Goal: Task Accomplishment & Management: Manage account settings

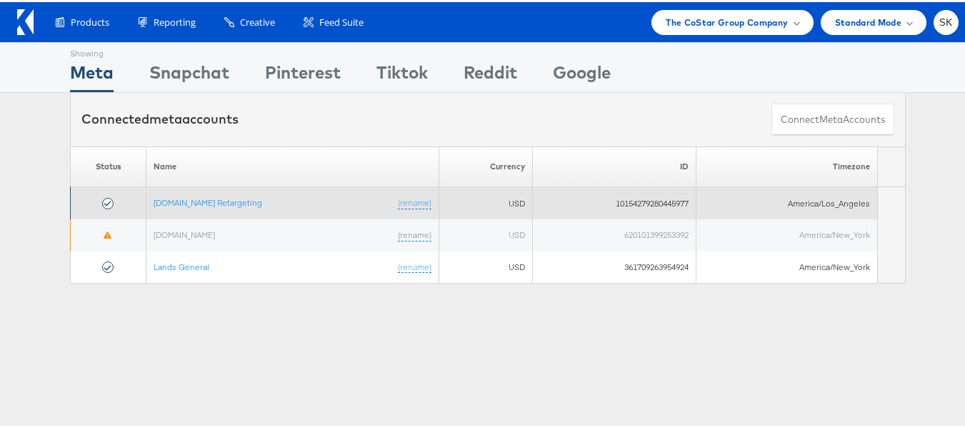
click at [241, 207] on td "Apartments.com Retargeting (rename)" at bounding box center [292, 201] width 293 height 32
click at [239, 201] on link "[DOMAIN_NAME] Retargeting" at bounding box center [208, 200] width 109 height 11
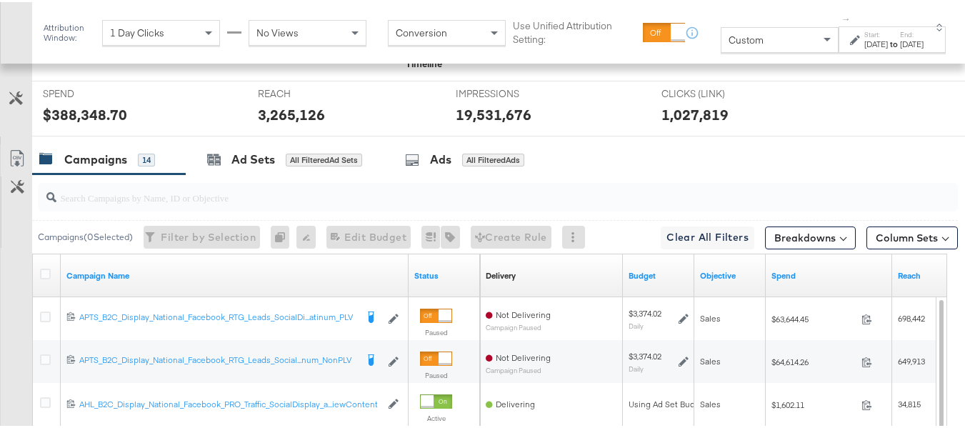
scroll to position [682, 0]
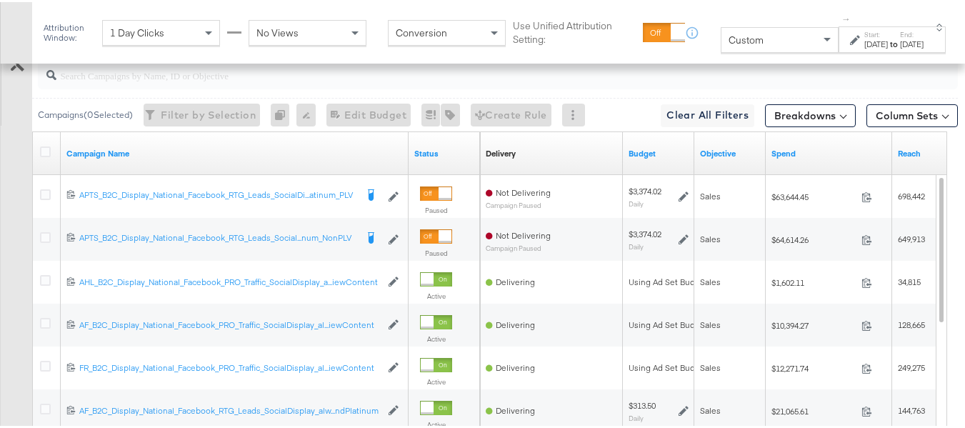
click at [761, 46] on div "Custom" at bounding box center [779, 38] width 116 height 24
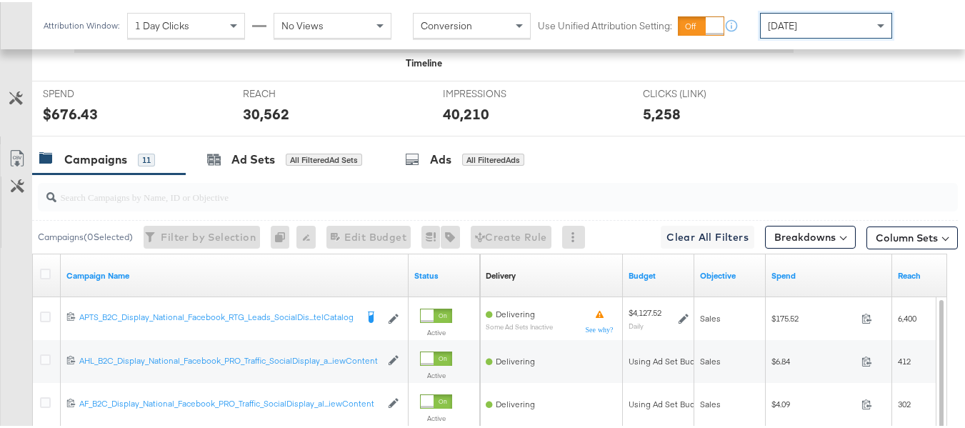
scroll to position [666, 0]
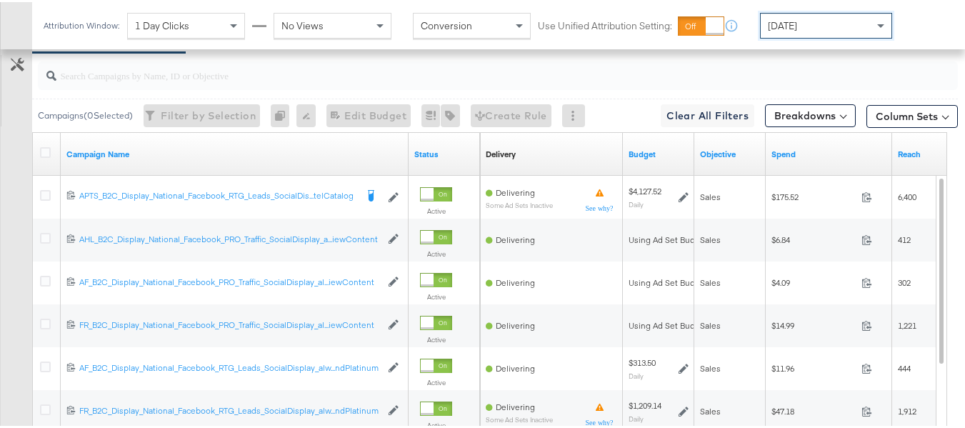
click at [181, 81] on input "search" at bounding box center [466, 68] width 820 height 28
paste input "APTS_B2C_Display_National_Facebook_RTG_Leads_SocialDisplay_Retargeting_Diamond_…"
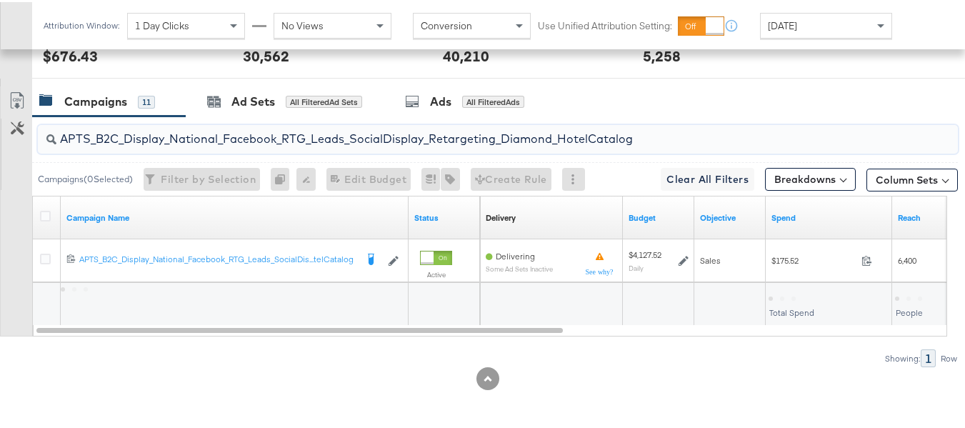
scroll to position [624, 0]
click at [153, 131] on input "APTS_B2C_Display_National_Facebook_RTG_Leads_SocialDisplay_Retargeting_Diamond_…" at bounding box center [466, 131] width 820 height 28
paste input "alwayson_Retargeting_DARE24_DiamondPlatinum"
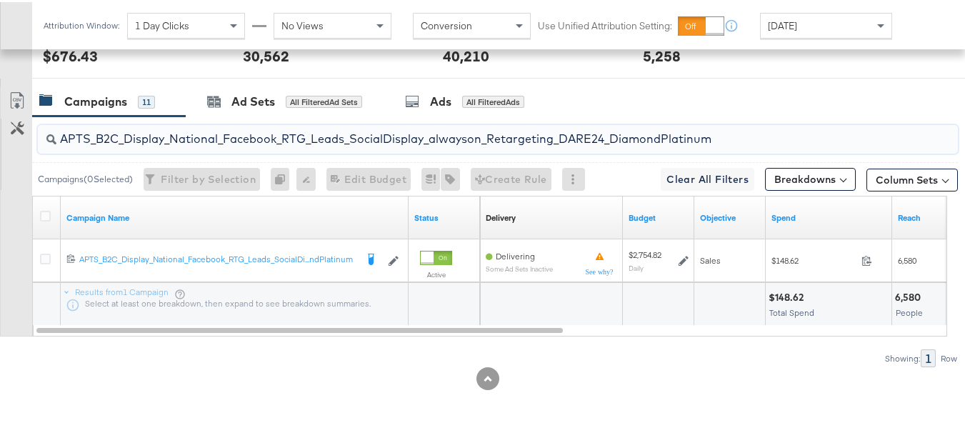
click at [142, 131] on input "APTS_B2C_Display_National_Facebook_RTG_Leads_SocialDisplay_alwayson_Retargeting…" at bounding box center [466, 131] width 820 height 28
paste input "FR_B2C_Display_National_Facebook_RTG_Leads_SocialDisplay_alwayson_Retargeting_FR"
click at [208, 131] on input "FR_B2C_Display_National_Facebook_RTG_Leads_SocialDisplay_alwayson_Retargeting_F…" at bounding box center [466, 131] width 820 height 28
paste input "AF_B2C_Display_National_Facebook_RTG_Leads_SocialDisplay_alwayson_Retargeting_AF"
click at [164, 133] on input "AF_B2C_Display_National_Facebook_RTG_Leads_SocialDisplay_alwayson_Retargeting_A…" at bounding box center [466, 131] width 820 height 28
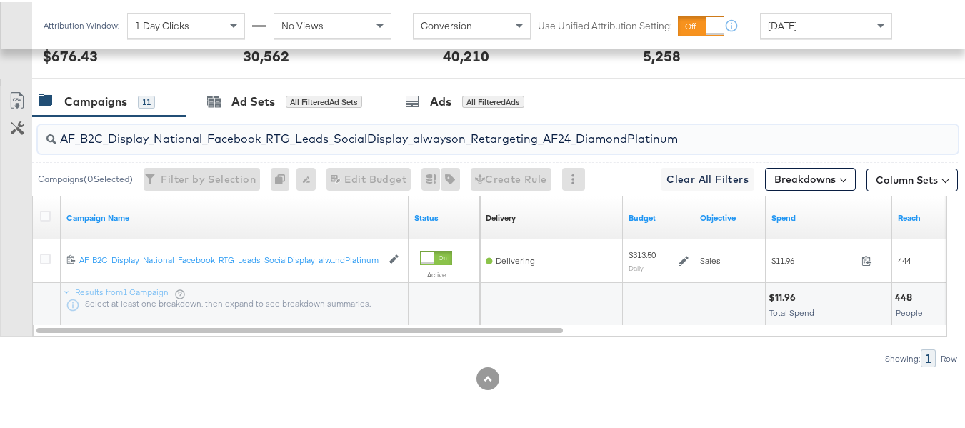
paste input "HL_B2C_Display_National_Facebook_RTG_Leads_SocialDisplay_alwayson_Retargeting_A…"
click at [222, 126] on input "AHL_B2C_Display_National_Facebook_RTG_Leads_SocialDisplay_alwayson_Retargeting_…" at bounding box center [466, 131] width 820 height 28
paste input "PTS_B2C_Display_National_Facebook_PRO_Traffic_SocialDisplay_alwayson_ASC_DARE24…"
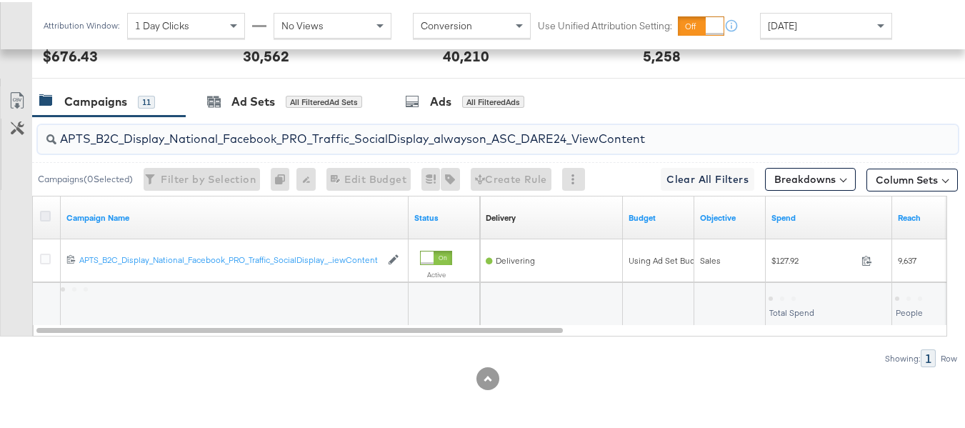
type input "APTS_B2C_Display_National_Facebook_PRO_Traffic_SocialDisplay_alwayson_ASC_DARE2…"
click at [49, 218] on icon at bounding box center [45, 214] width 11 height 11
click at [0, 0] on input "checkbox" at bounding box center [0, 0] width 0 height 0
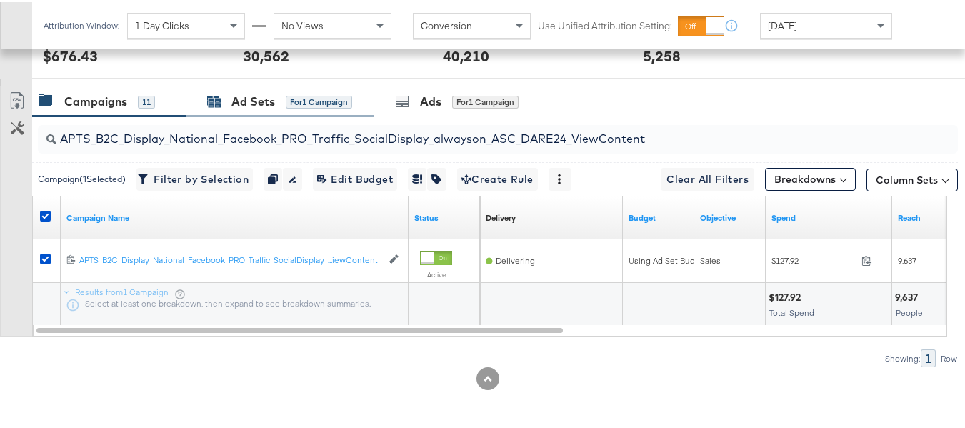
click at [299, 91] on div "Ad Sets for 1 Campaign" at bounding box center [279, 99] width 145 height 16
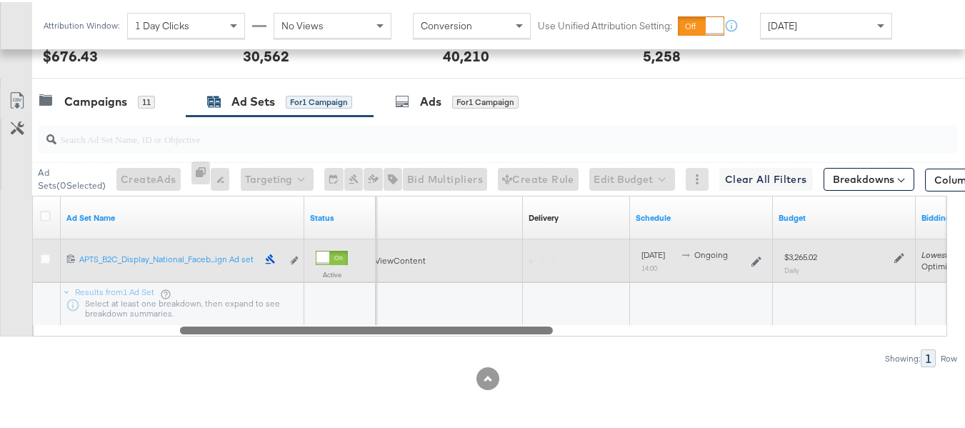
drag, startPoint x: 444, startPoint y: 330, endPoint x: 59, endPoint y: 258, distance: 391.7
click at [65, 282] on div "Ad Set Name Status Campaign Name Delivery Sorting Unavailable Schedule Budget B…" at bounding box center [489, 264] width 915 height 141
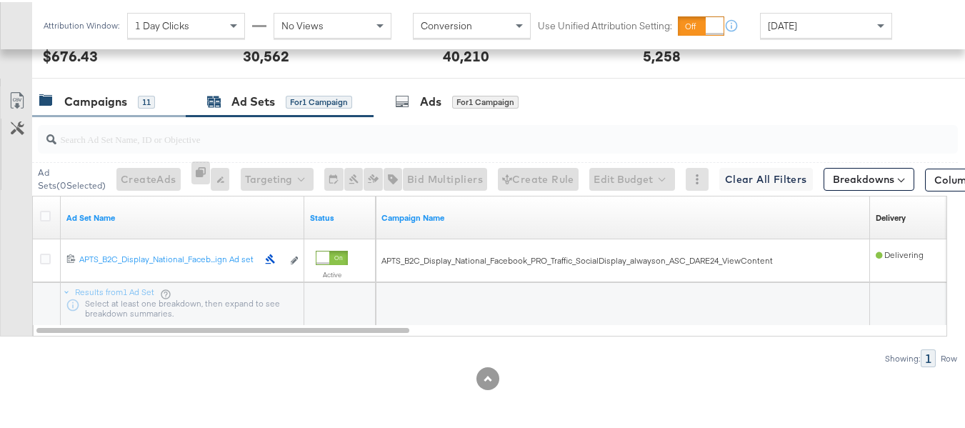
click at [124, 99] on div "Campaigns" at bounding box center [95, 99] width 63 height 16
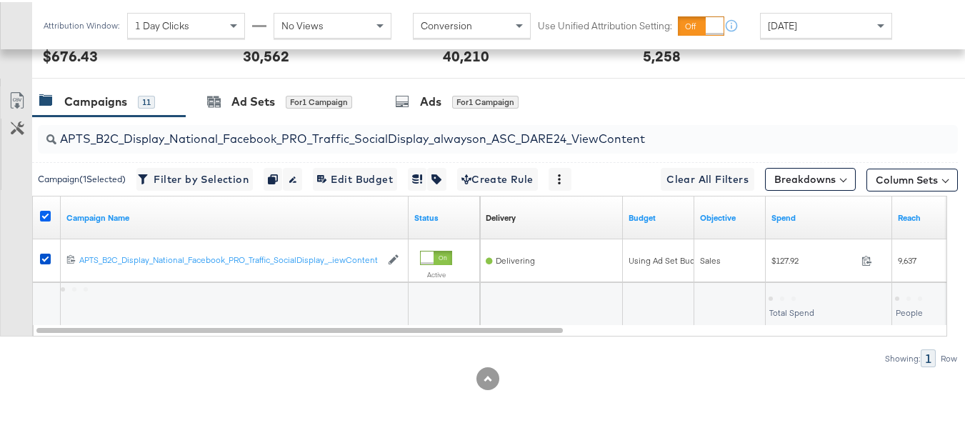
click at [42, 211] on icon at bounding box center [45, 214] width 11 height 11
click at [0, 0] on input "checkbox" at bounding box center [0, 0] width 0 height 0
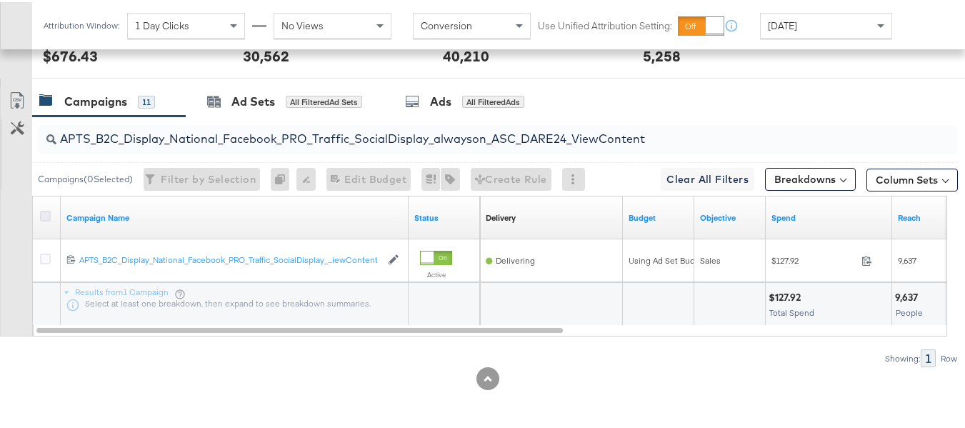
click at [40, 216] on icon at bounding box center [45, 214] width 11 height 11
click at [0, 0] on input "checkbox" at bounding box center [0, 0] width 0 height 0
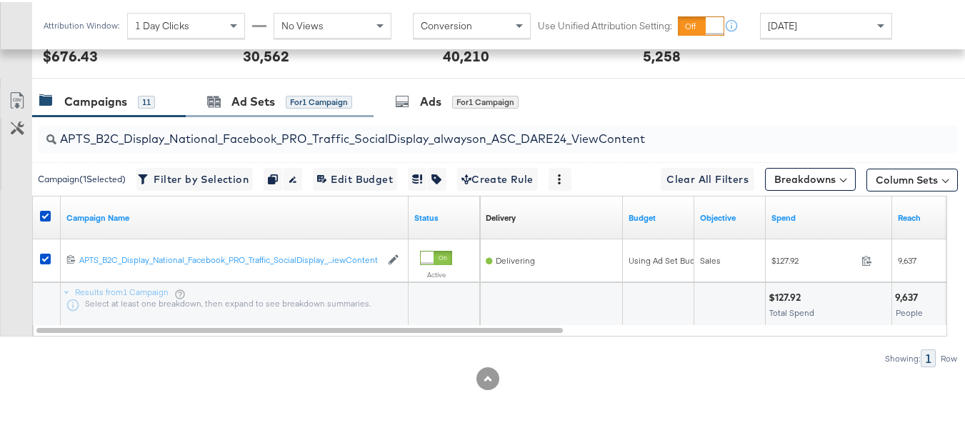
click at [289, 88] on div "Ad Sets for 1 Campaign" at bounding box center [280, 99] width 188 height 31
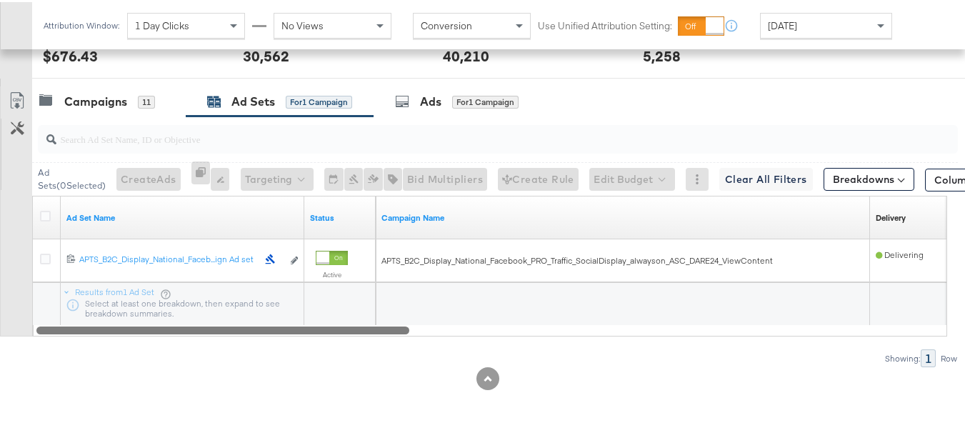
drag, startPoint x: 379, startPoint y: 327, endPoint x: 146, endPoint y: 286, distance: 236.5
click at [139, 314] on div "Ad Set Name Status Campaign Name Delivery Sorting Unavailable 12021198339094061…" at bounding box center [489, 264] width 915 height 141
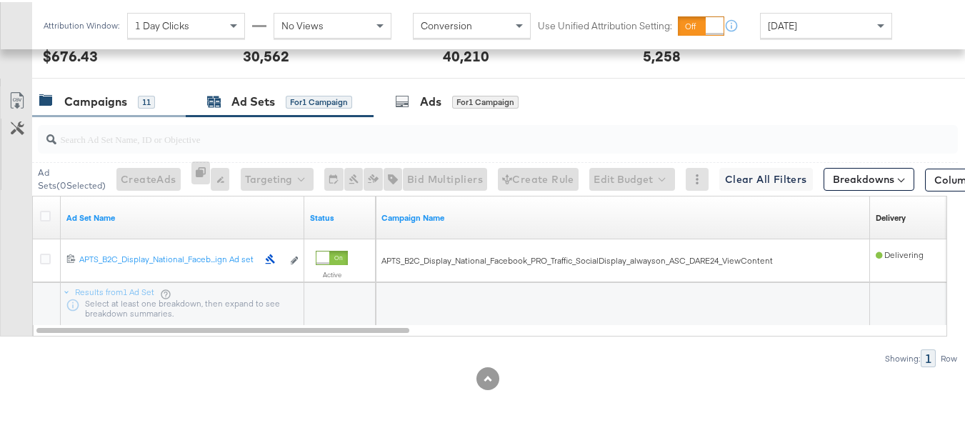
click at [130, 91] on div "Campaigns 11" at bounding box center [109, 99] width 154 height 31
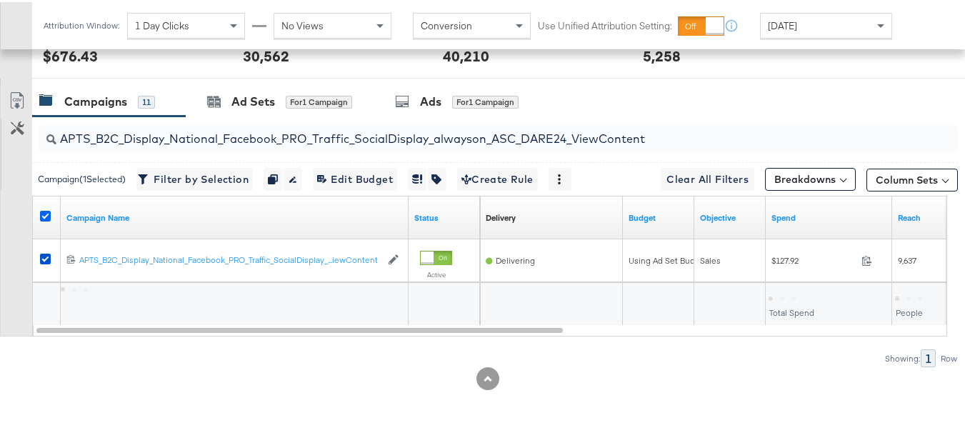
click at [43, 214] on icon at bounding box center [45, 214] width 11 height 11
click at [0, 0] on input "checkbox" at bounding box center [0, 0] width 0 height 0
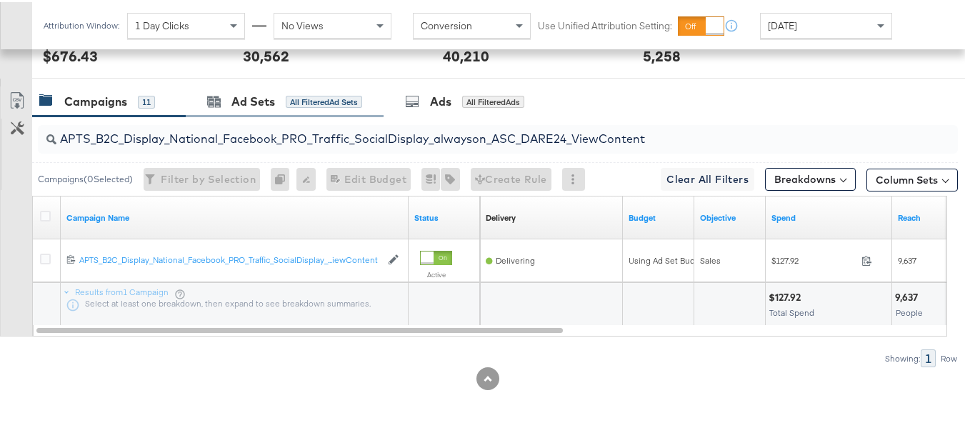
click at [258, 111] on div "Ad Sets All Filtered Ad Sets" at bounding box center [285, 99] width 198 height 31
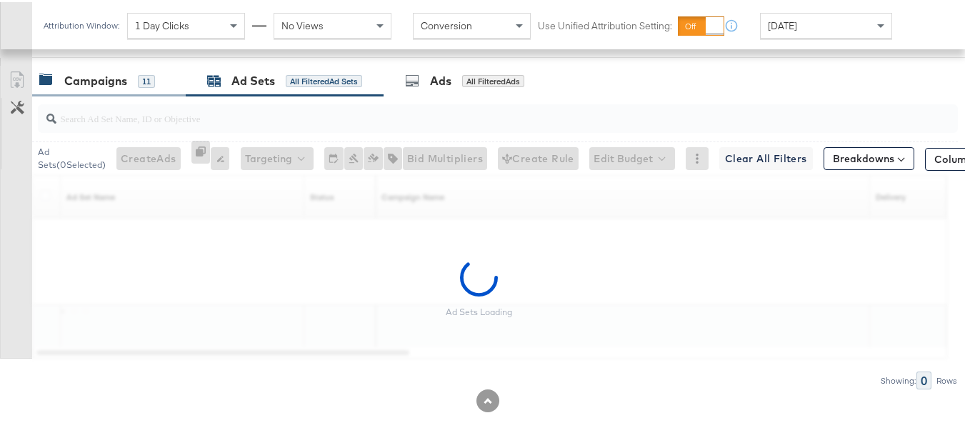
click at [161, 87] on div "Campaigns 11" at bounding box center [101, 79] width 125 height 16
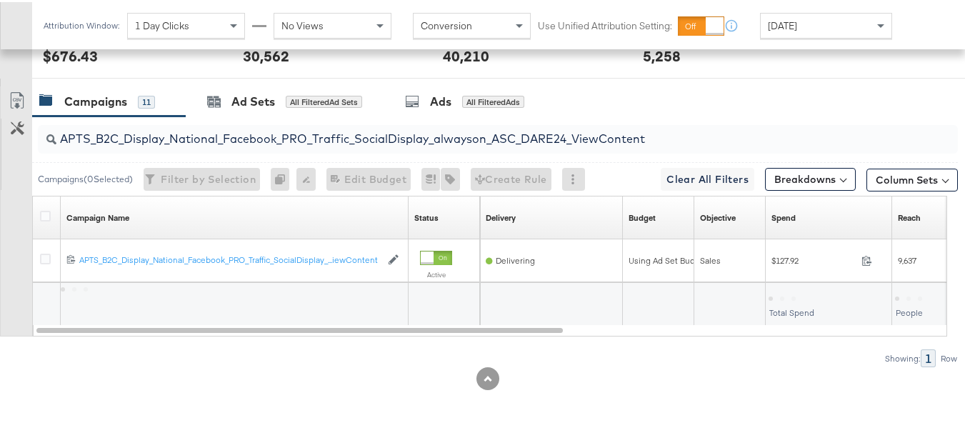
click at [150, 144] on input "APTS_B2C_Display_National_Facebook_PRO_Traffic_SocialDisplay_alwayson_ASC_DARE2…" at bounding box center [466, 131] width 820 height 28
paste input "Leads_SocialDisplay_alwayson_ASC_DARE24_Purchase"
type input "APTS_B2C_Display_National_Facebook_PRO_Leads_SocialDisplay_alwayson_ASC_DARE24_…"
click at [47, 210] on icon at bounding box center [45, 214] width 11 height 11
click at [0, 0] on input "checkbox" at bounding box center [0, 0] width 0 height 0
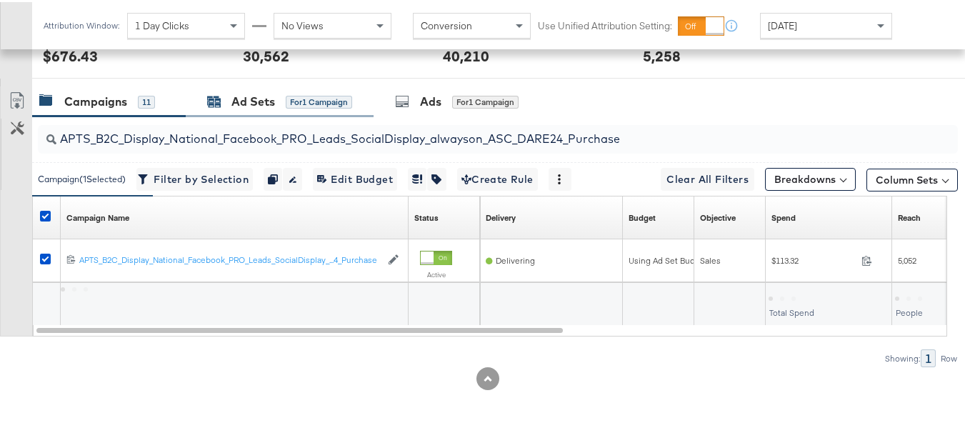
click at [284, 99] on div "Ad Sets for 1 Campaign" at bounding box center [279, 99] width 145 height 16
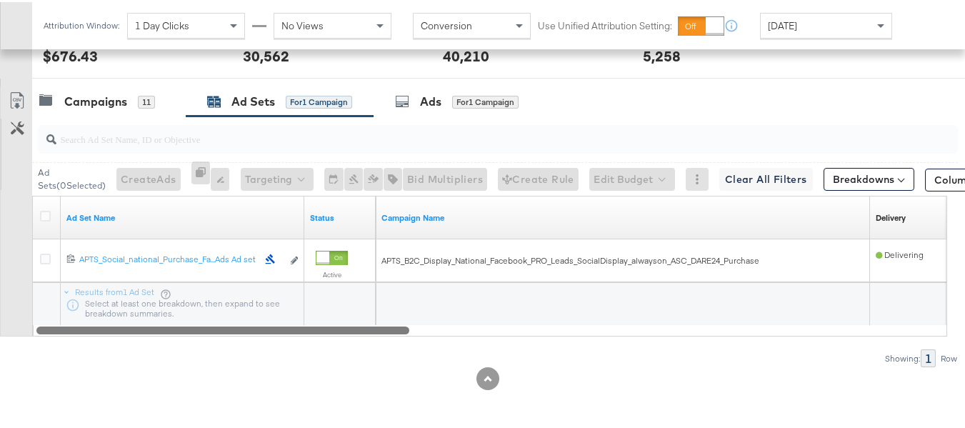
drag, startPoint x: 394, startPoint y: 328, endPoint x: 189, endPoint y: 285, distance: 208.7
click at [202, 307] on div "Ad Set Name Status Campaign Name Delivery Sorting Unavailable 12021198717184061…" at bounding box center [489, 264] width 915 height 141
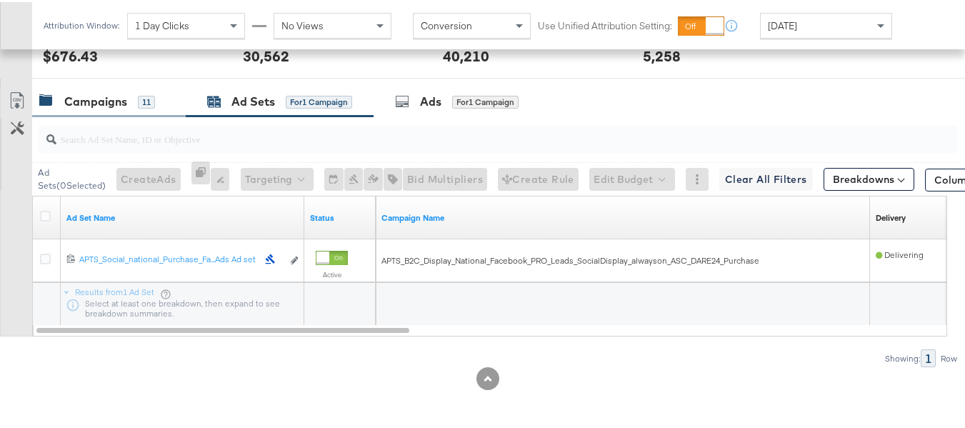
click at [136, 106] on div "Campaigns 11" at bounding box center [97, 99] width 116 height 16
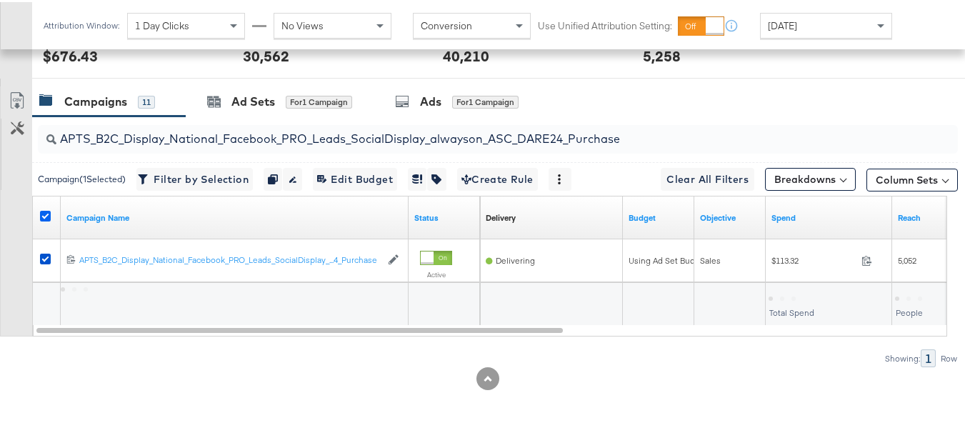
click at [49, 211] on icon at bounding box center [45, 214] width 11 height 11
click at [0, 0] on input "checkbox" at bounding box center [0, 0] width 0 height 0
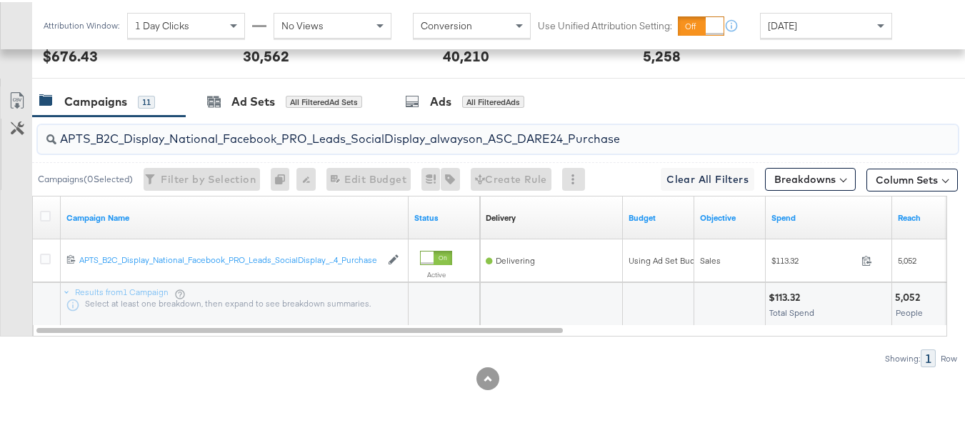
click at [184, 142] on input "APTS_B2C_Display_National_Facebook_PRO_Leads_SocialDisplay_alwayson_ASC_DARE24_…" at bounding box center [466, 131] width 820 height 28
paste input "F_B2C_Display_National_Facebook_PRO_Traffic_SocialDisplay_alwayson_ASC_AF24_Vie…"
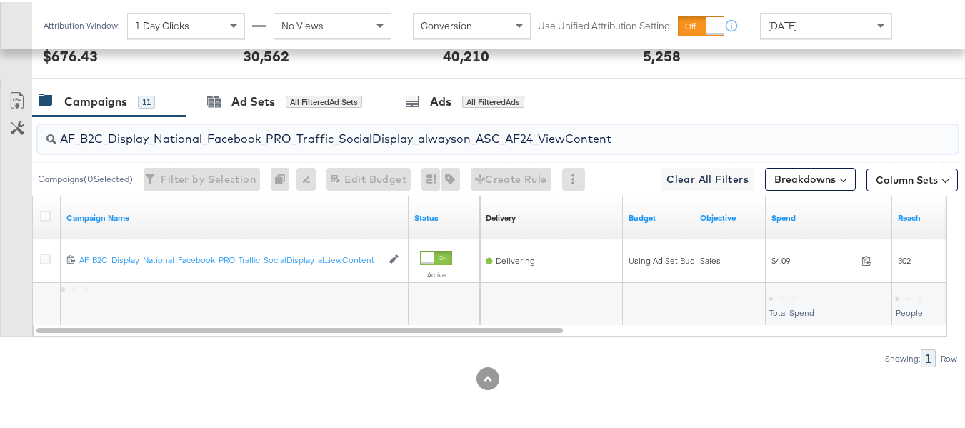
type input "AF_B2C_Display_National_Facebook_PRO_Traffic_SocialDisplay_alwayson_ASC_AF24_Vi…"
click at [34, 214] on div at bounding box center [47, 215] width 28 height 43
click at [41, 215] on icon at bounding box center [45, 214] width 11 height 11
click at [0, 0] on input "checkbox" at bounding box center [0, 0] width 0 height 0
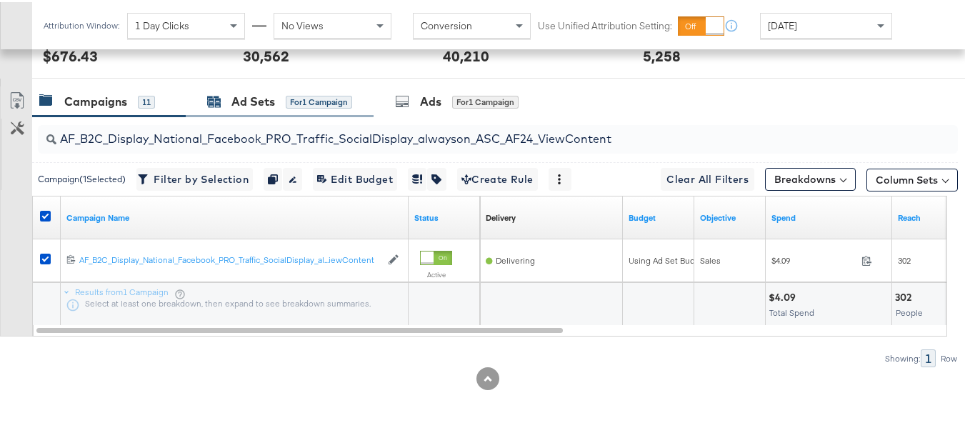
click at [247, 101] on div "Ad Sets" at bounding box center [253, 99] width 44 height 16
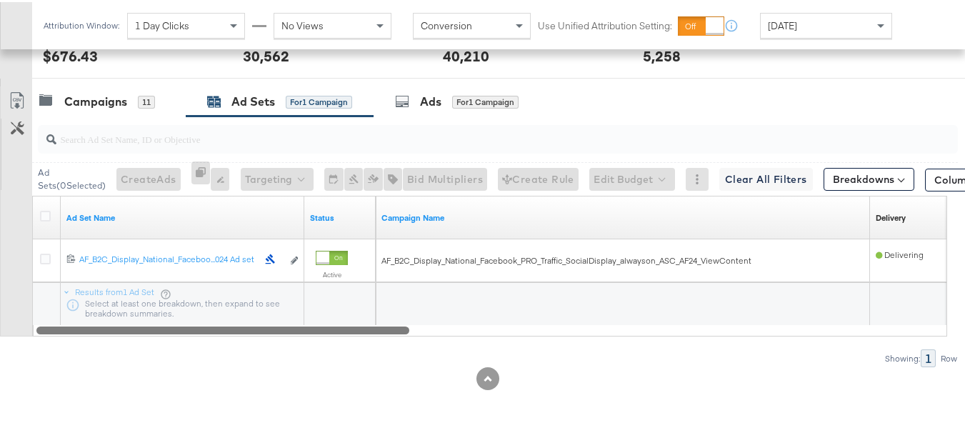
drag, startPoint x: 395, startPoint y: 329, endPoint x: 76, endPoint y: 237, distance: 331.6
click at [76, 275] on div "Ad Set Name Status Campaign Name Delivery Sorting Unavailable 12021342934665061…" at bounding box center [489, 264] width 915 height 141
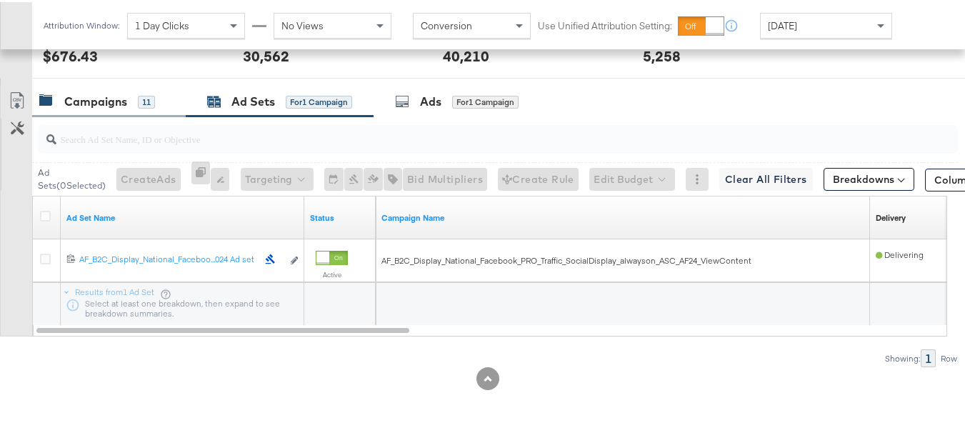
click at [63, 93] on div "Campaigns 11" at bounding box center [97, 99] width 116 height 16
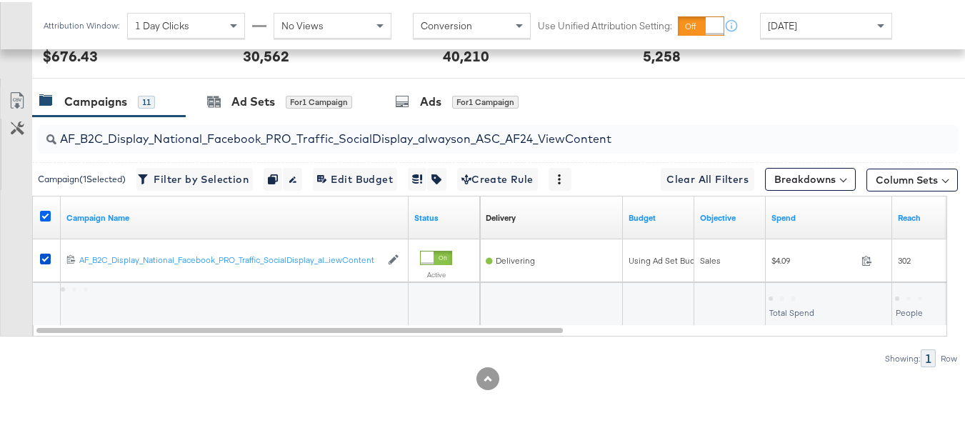
click at [47, 213] on icon at bounding box center [45, 214] width 11 height 11
click at [0, 0] on input "checkbox" at bounding box center [0, 0] width 0 height 0
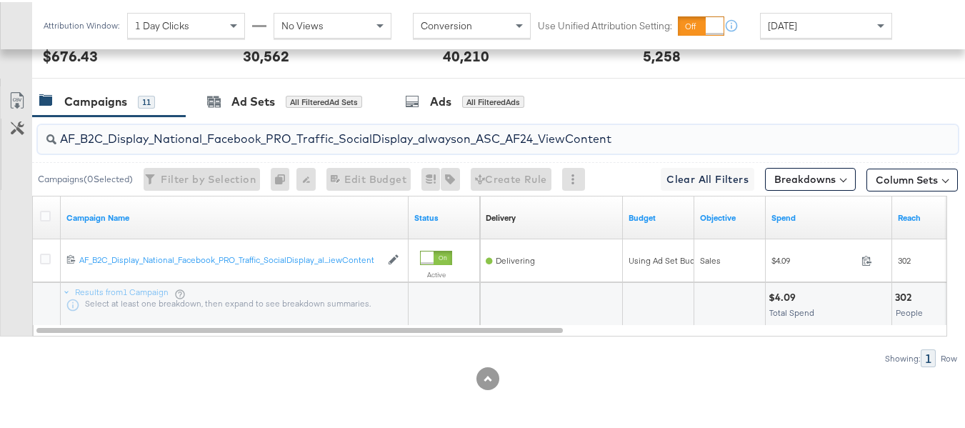
click at [191, 121] on input "AF_B2C_Display_National_Facebook_PRO_Traffic_SocialDisplay_alwayson_ASC_AF24_Vi…" at bounding box center [466, 131] width 820 height 28
paste input "FR_B2C_Display_National_Facebook_PRO_Traffic_SocialDisplay_alwayson_ASC_FR"
type input "FR_B2C_Display_National_Facebook_PRO_Traffic_SocialDisplay_alwayson_ASC_FR24_Vi…"
click at [44, 224] on div at bounding box center [47, 216] width 26 height 26
click at [44, 216] on icon at bounding box center [45, 214] width 11 height 11
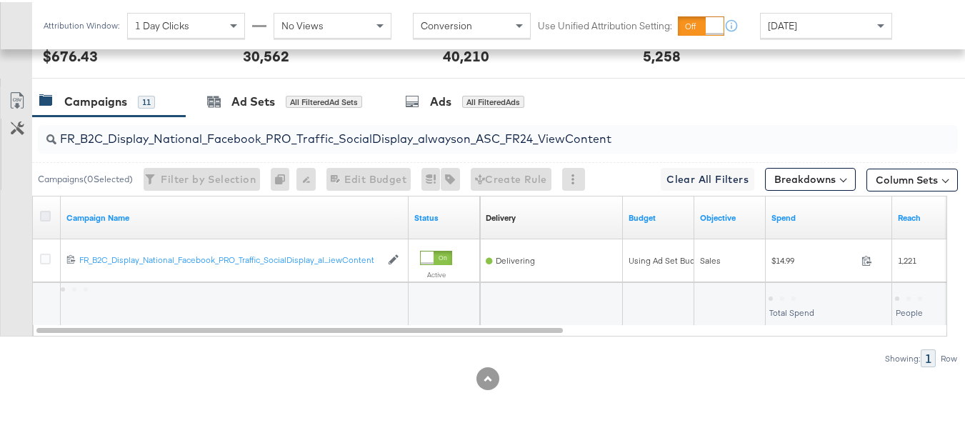
click at [0, 0] on input "checkbox" at bounding box center [0, 0] width 0 height 0
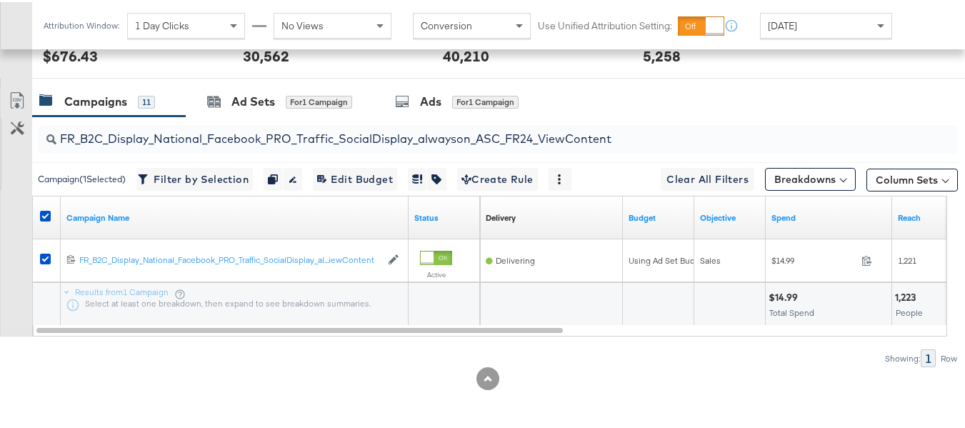
click at [287, 80] on div at bounding box center [488, 81] width 976 height 11
click at [269, 106] on div "Ad Sets" at bounding box center [253, 99] width 44 height 16
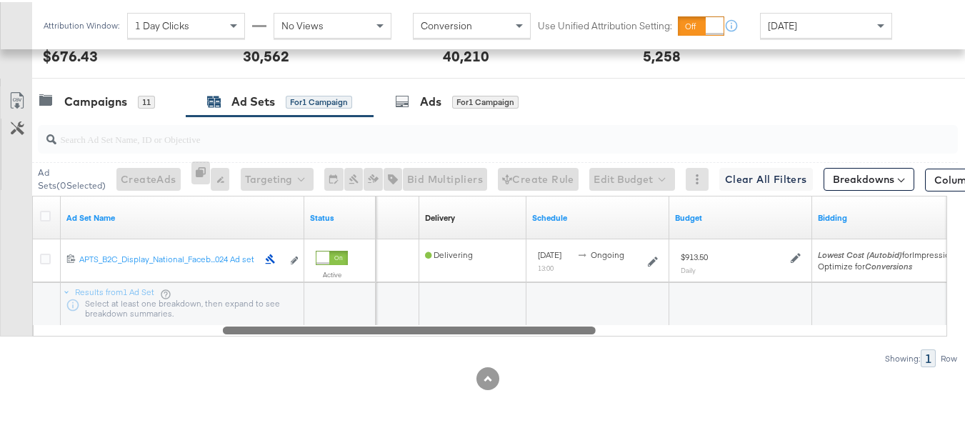
drag, startPoint x: 357, startPoint y: 328, endPoint x: 51, endPoint y: 214, distance: 326.8
click at [27, 265] on div "Customize KPIs Export as CSV Ad Set Name Status Campaign Name Delivery Sorting …" at bounding box center [479, 264] width 958 height 141
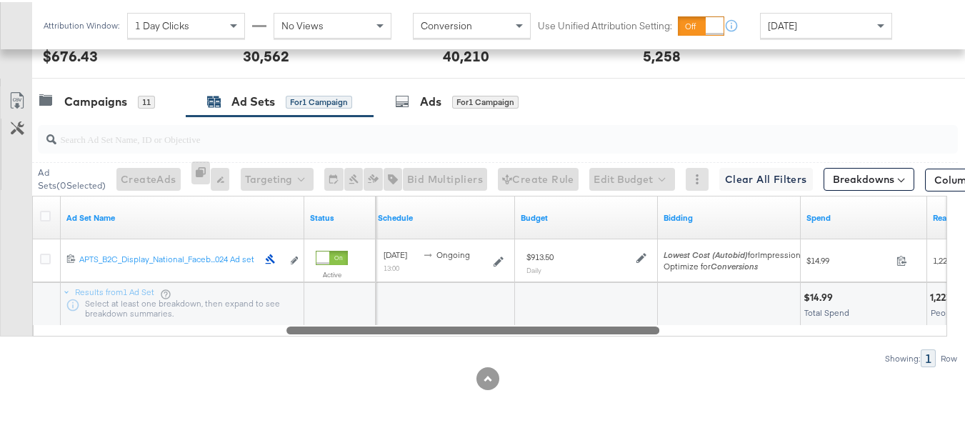
drag, startPoint x: 306, startPoint y: 328, endPoint x: 8, endPoint y: 239, distance: 311.6
click at [30, 278] on div "Customize KPIs Export as CSV Ad Set Name Status Schedule Budget Bidding Spend R…" at bounding box center [479, 264] width 958 height 141
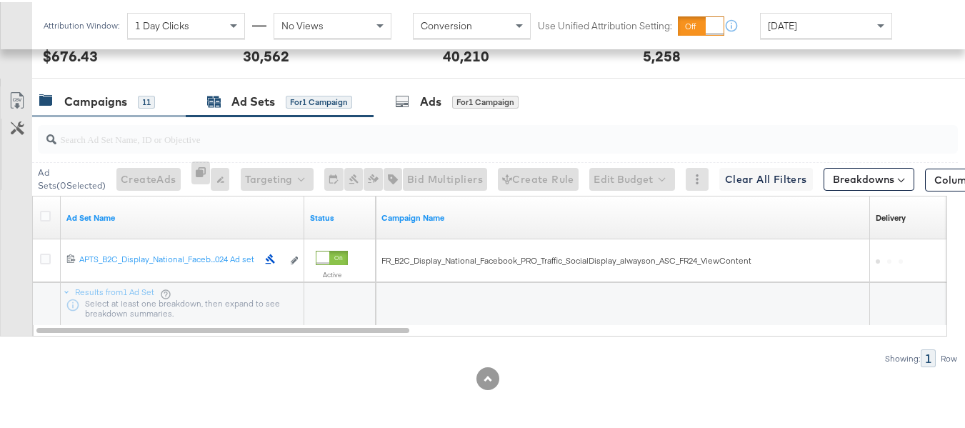
click at [86, 91] on div "Campaigns 11" at bounding box center [109, 99] width 154 height 31
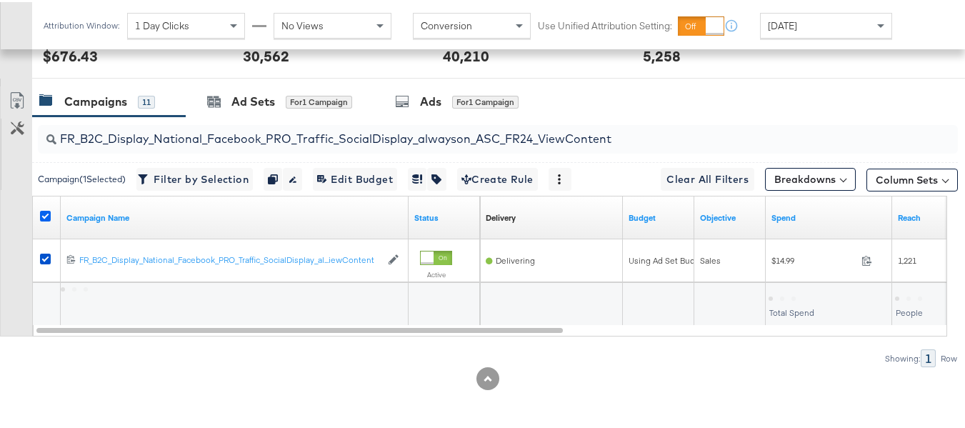
click at [44, 209] on icon at bounding box center [45, 214] width 11 height 11
click at [0, 0] on input "checkbox" at bounding box center [0, 0] width 0 height 0
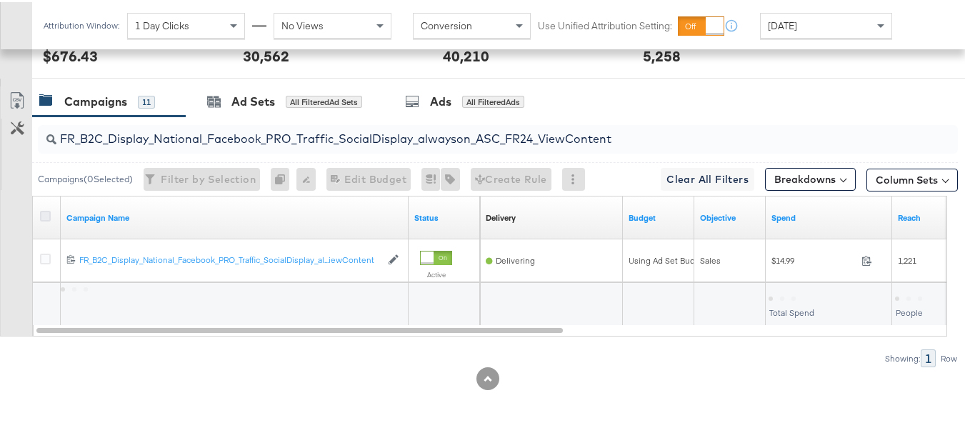
click at [44, 211] on icon at bounding box center [45, 214] width 11 height 11
click at [0, 0] on input "checkbox" at bounding box center [0, 0] width 0 height 0
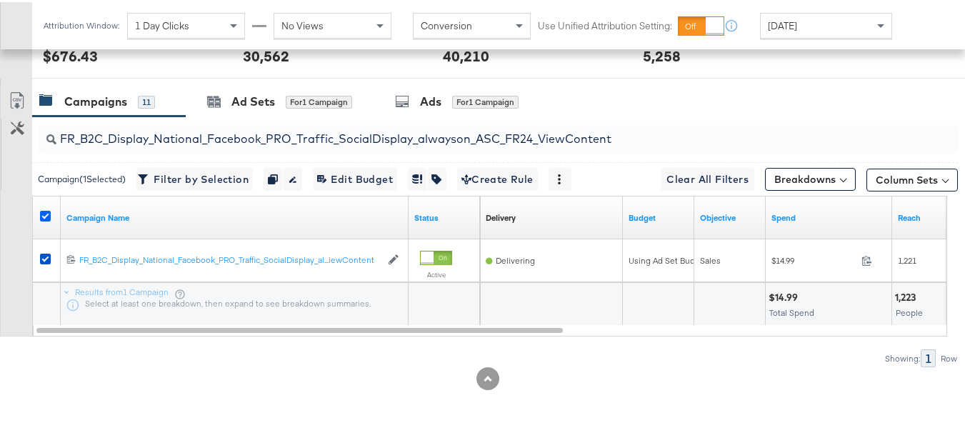
click at [44, 211] on icon at bounding box center [45, 214] width 11 height 11
click at [0, 0] on input "checkbox" at bounding box center [0, 0] width 0 height 0
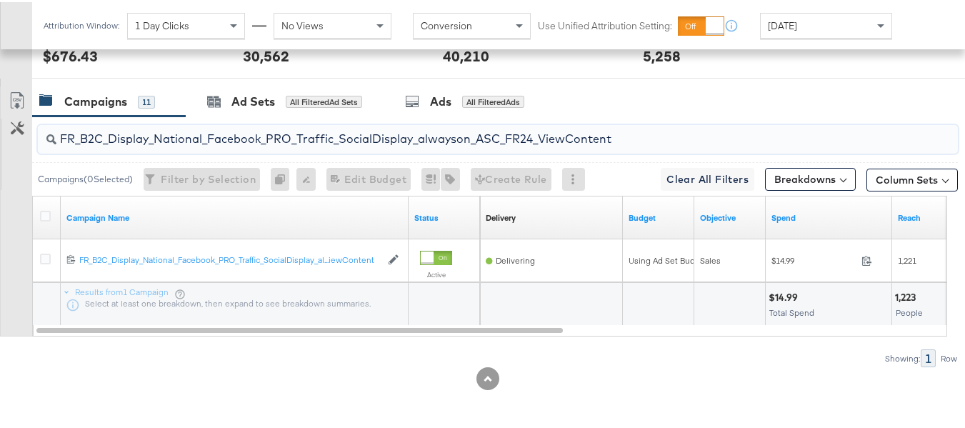
click at [175, 124] on input "FR_B2C_Display_National_Facebook_PRO_Traffic_SocialDisplay_alwayson_ASC_FR24_Vi…" at bounding box center [466, 131] width 820 height 28
paste input "AHL_B2C_Display_National_Facebook_PRO_Traffic_SocialDisplay_alwayson_ASC_AHL"
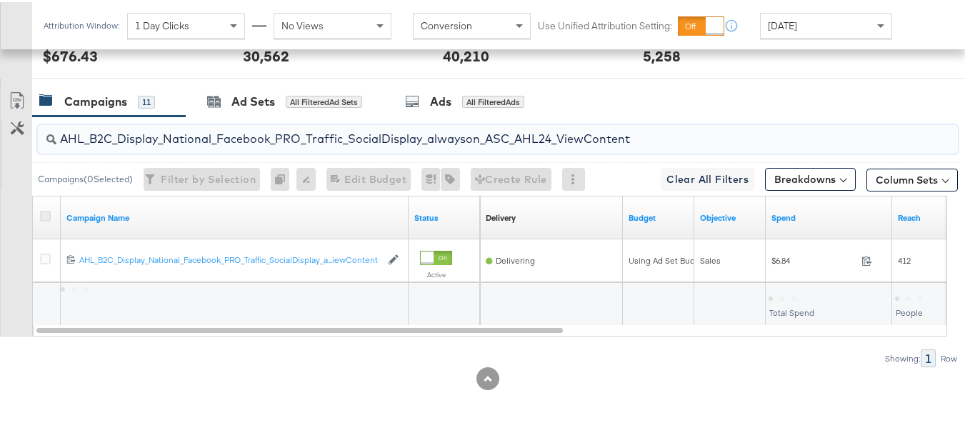
type input "AHL_B2C_Display_National_Facebook_PRO_Traffic_SocialDisplay_alwayson_ASC_AHL24_…"
click at [46, 216] on icon at bounding box center [45, 214] width 11 height 11
click at [0, 0] on input "checkbox" at bounding box center [0, 0] width 0 height 0
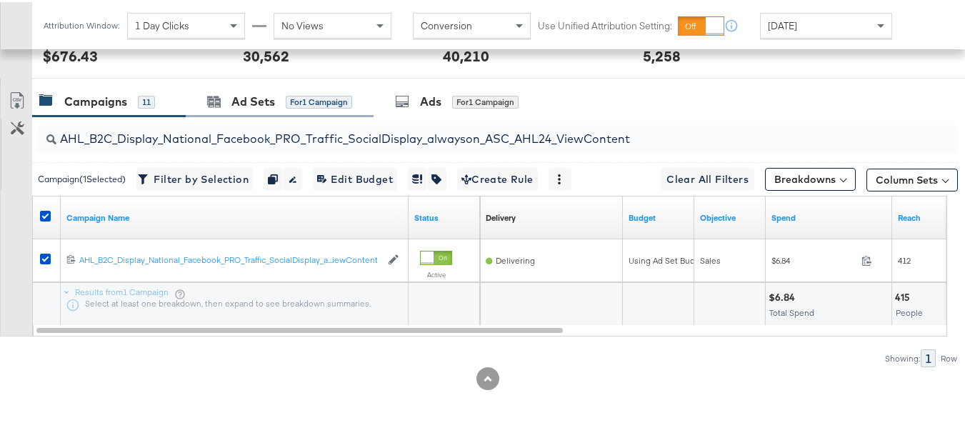
click at [292, 115] on div "Ad Sets for 1 Campaign" at bounding box center [280, 99] width 188 height 31
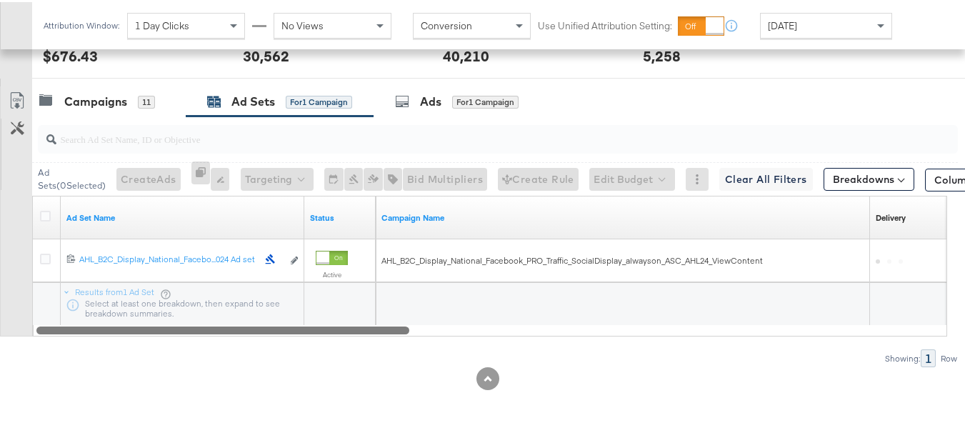
drag, startPoint x: 372, startPoint y: 331, endPoint x: 54, endPoint y: 311, distance: 319.2
click at [57, 324] on div at bounding box center [222, 327] width 373 height 12
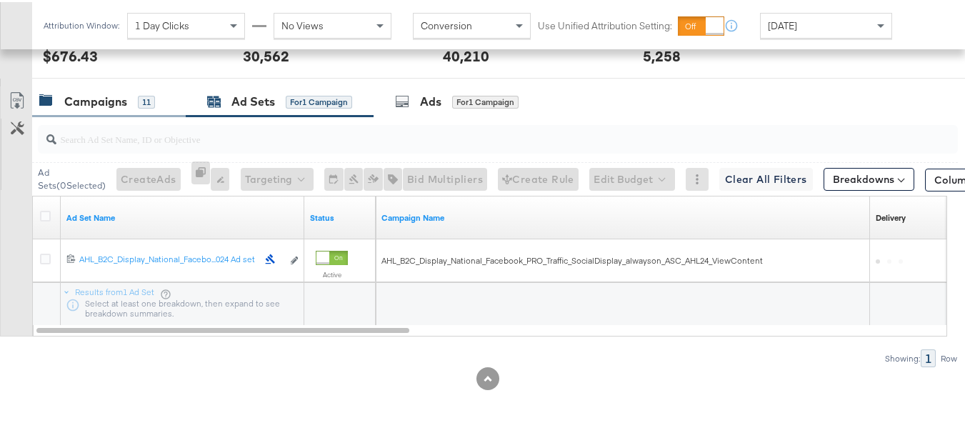
click at [96, 109] on div "Campaigns 11" at bounding box center [109, 99] width 154 height 31
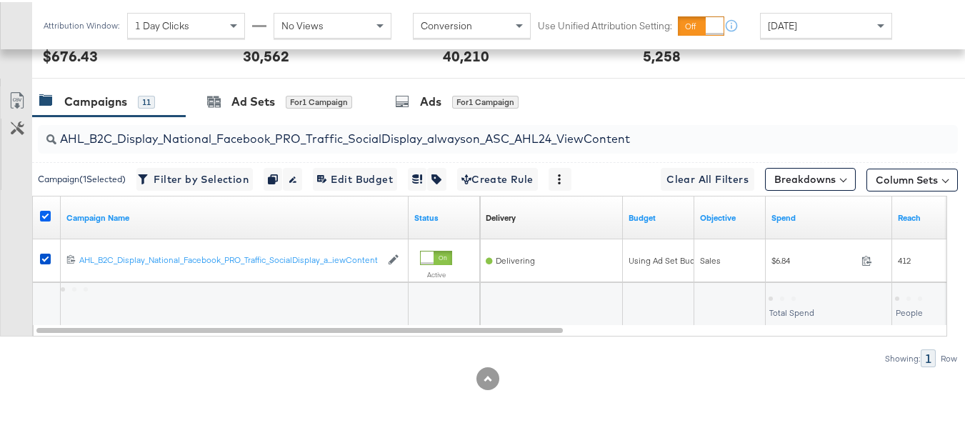
click at [41, 216] on icon at bounding box center [45, 214] width 11 height 11
click at [0, 0] on input "checkbox" at bounding box center [0, 0] width 0 height 0
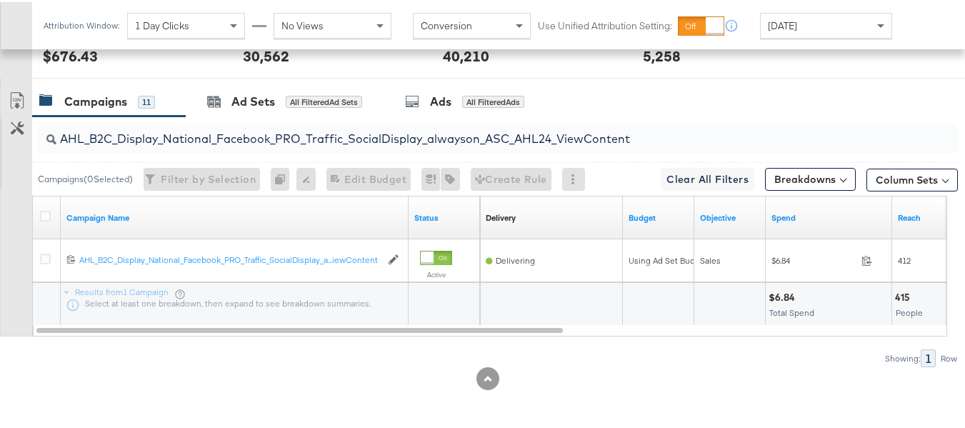
click at [596, 302] on div at bounding box center [553, 301] width 132 height 14
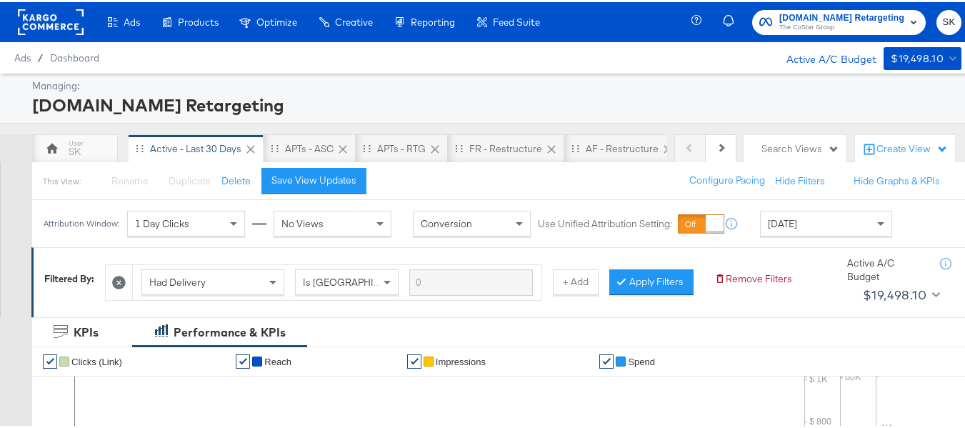
click at [794, 31] on span "The CoStar Group" at bounding box center [841, 25] width 125 height 11
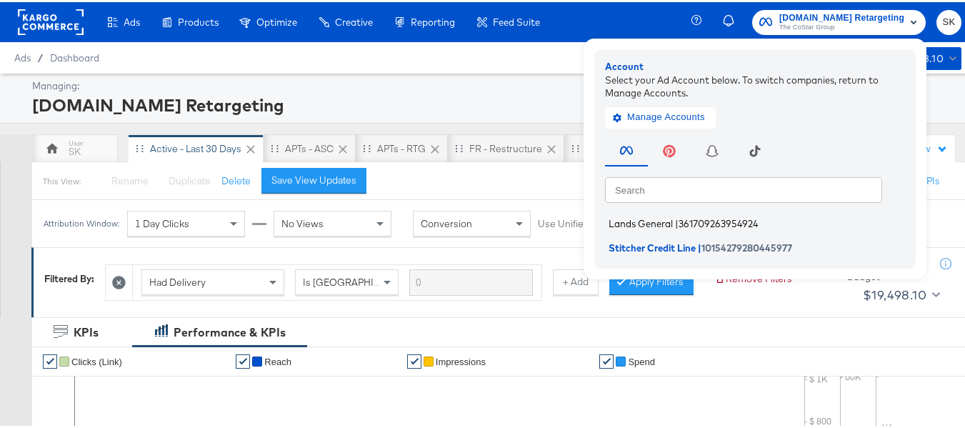
click at [685, 219] on span "361709263954924" at bounding box center [718, 221] width 79 height 11
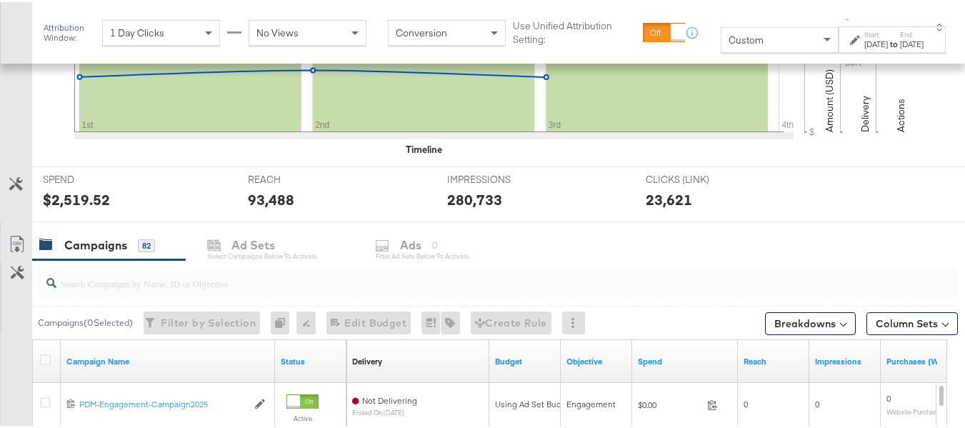
scroll to position [500, 0]
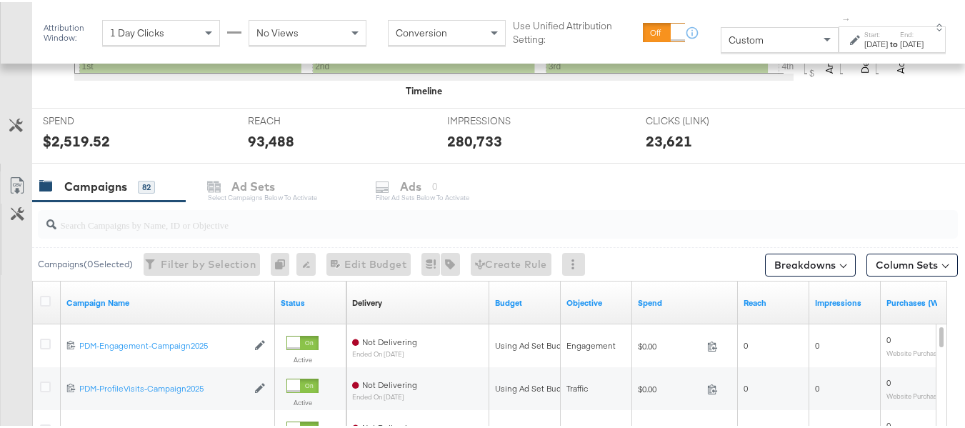
click at [183, 212] on input "search" at bounding box center [466, 217] width 820 height 28
paste input "B2C_LAND_KC_RT_Sig_24"
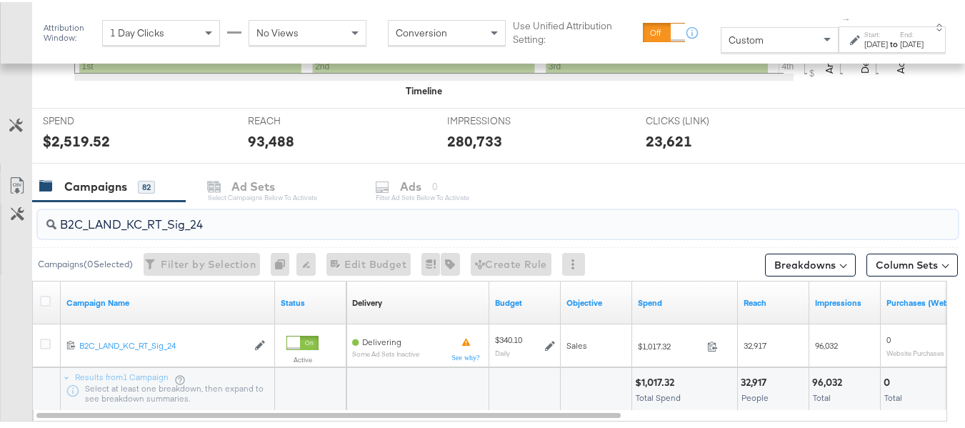
click at [145, 225] on input "B2C_LAND_KC_RT_Sig_24" at bounding box center [466, 217] width 820 height 28
paste input "B_Ecommerce_KC_Retargeting_LW&LOA_Traffic"
click at [160, 213] on input "B2B_Ecommerce_KC_Retargeting_LW&LOA_Traffic" at bounding box center [466, 217] width 820 height 28
paste input "KC_Retargeting_Prospects & Clients_Conversions"
click at [168, 193] on div "Campaigns 82" at bounding box center [109, 184] width 154 height 31
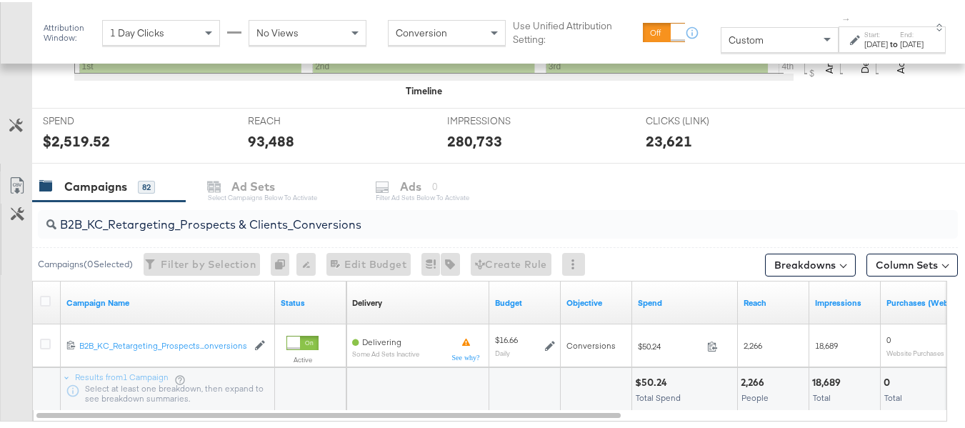
click at [127, 219] on input "B2B_KC_Retargeting_Prospects & Clients_Conversions" at bounding box center [466, 217] width 820 height 28
paste input "C_LAND_KC_Pros_Sig"
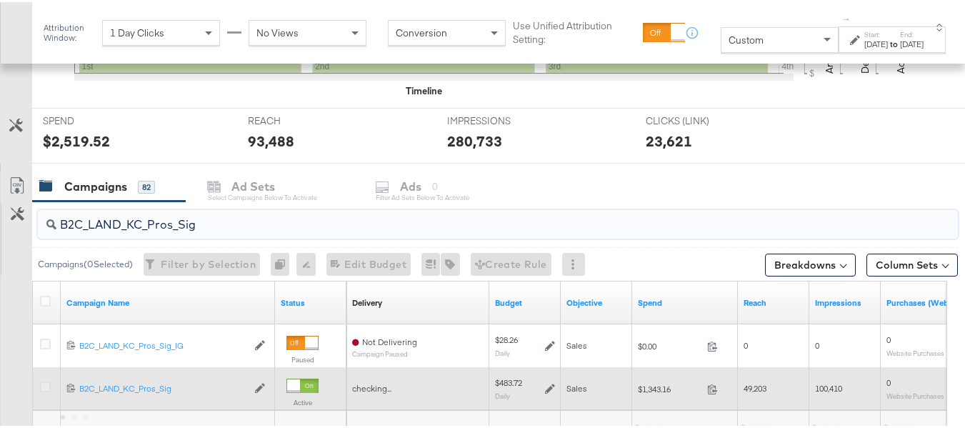
type input "B2C_LAND_KC_Pros_Sig"
click at [46, 388] on icon at bounding box center [45, 384] width 11 height 11
click at [0, 0] on input "checkbox" at bounding box center [0, 0] width 0 height 0
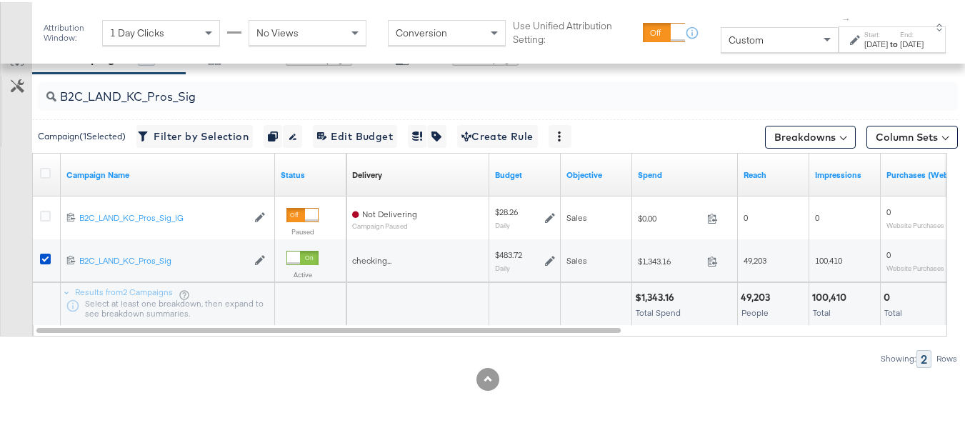
scroll to position [556, 0]
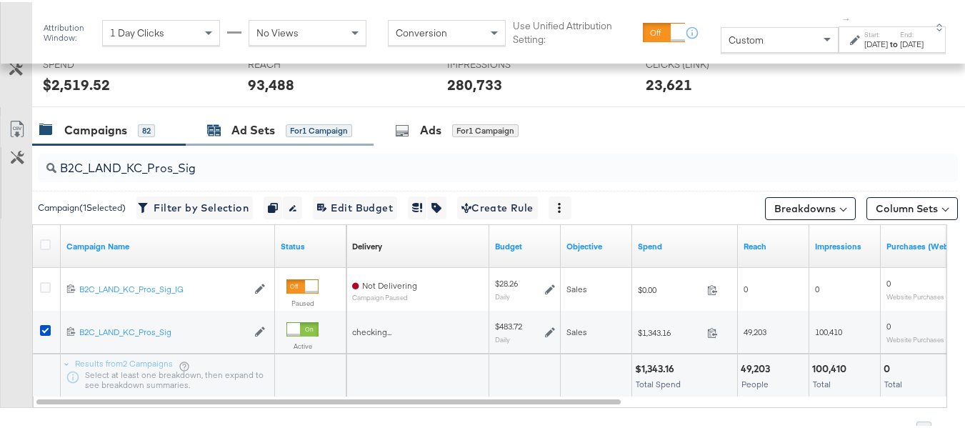
click at [271, 134] on div "Ad Sets" at bounding box center [253, 128] width 44 height 16
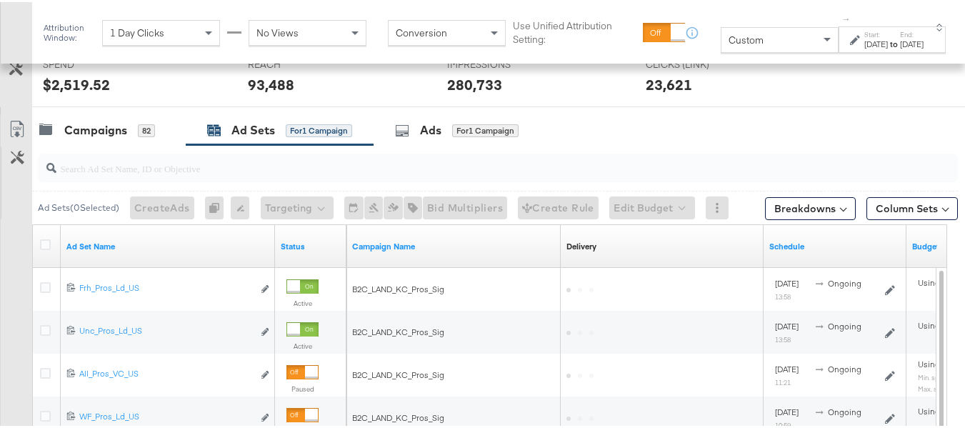
scroll to position [628, 0]
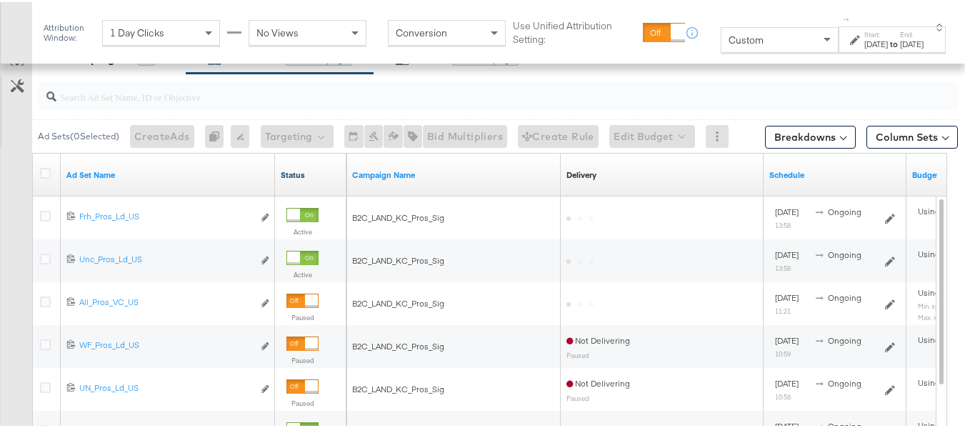
click at [306, 171] on link "Status" at bounding box center [311, 172] width 60 height 11
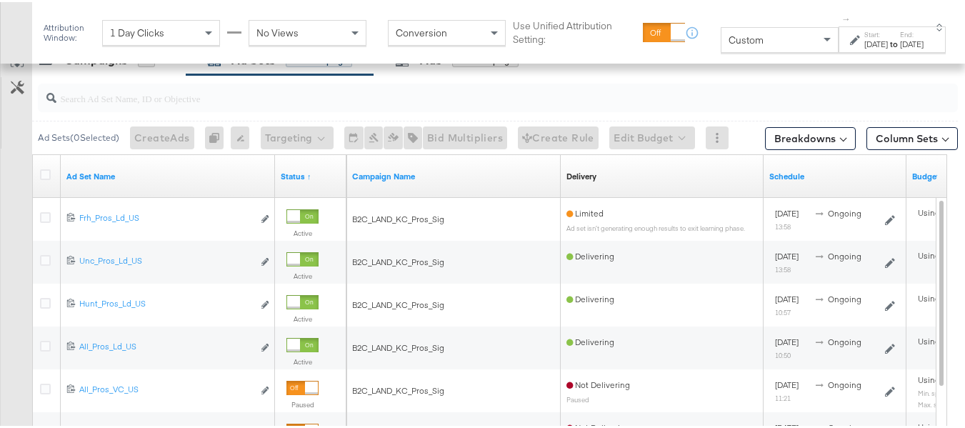
scroll to position [485, 0]
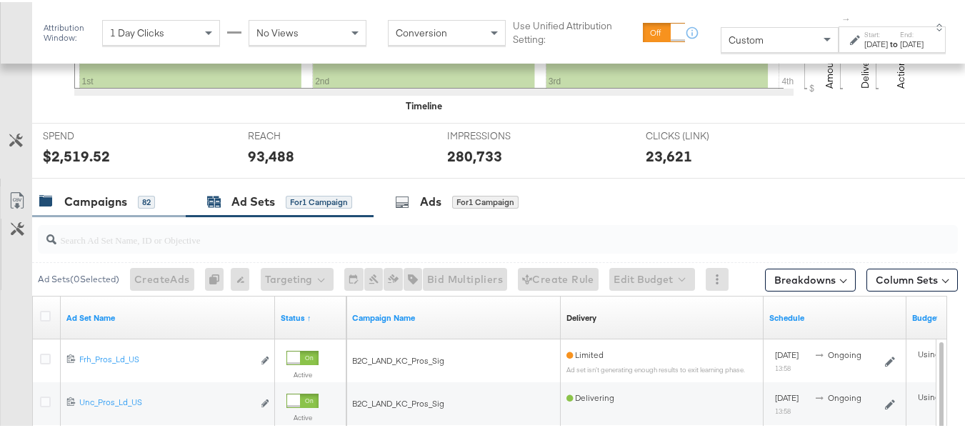
click at [112, 201] on div "Campaigns" at bounding box center [95, 199] width 63 height 16
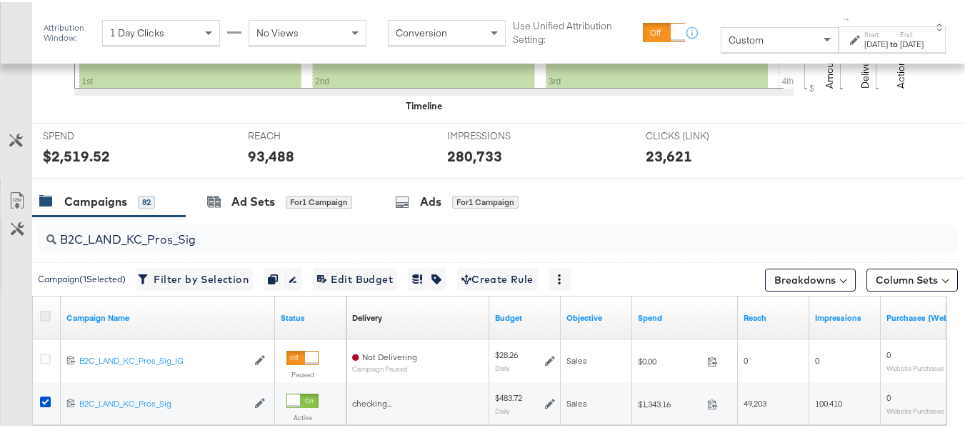
click at [43, 316] on icon at bounding box center [45, 314] width 11 height 11
click at [0, 0] on input "checkbox" at bounding box center [0, 0] width 0 height 0
click at [43, 316] on icon at bounding box center [45, 314] width 11 height 11
click at [0, 0] on input "checkbox" at bounding box center [0, 0] width 0 height 0
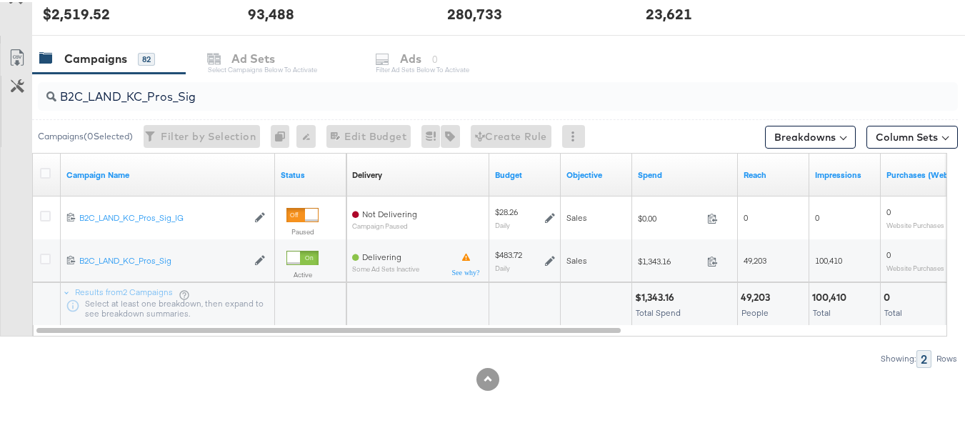
scroll to position [0, 0]
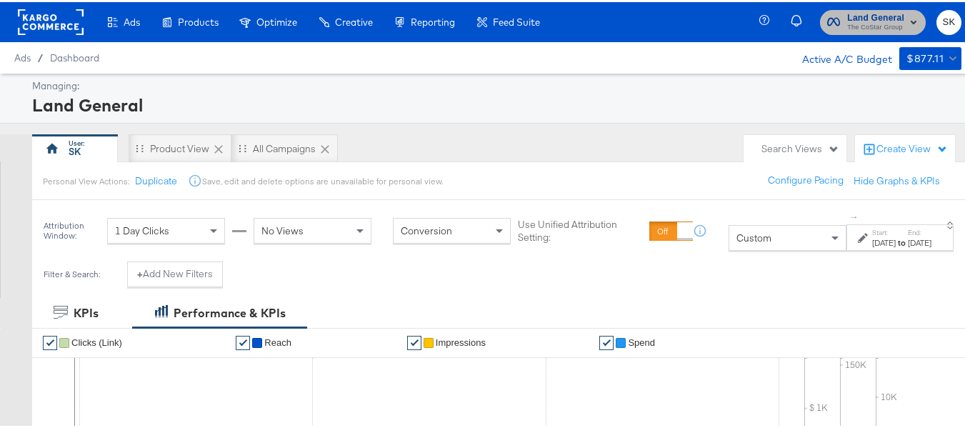
click at [847, 17] on span "Land General" at bounding box center [875, 16] width 57 height 15
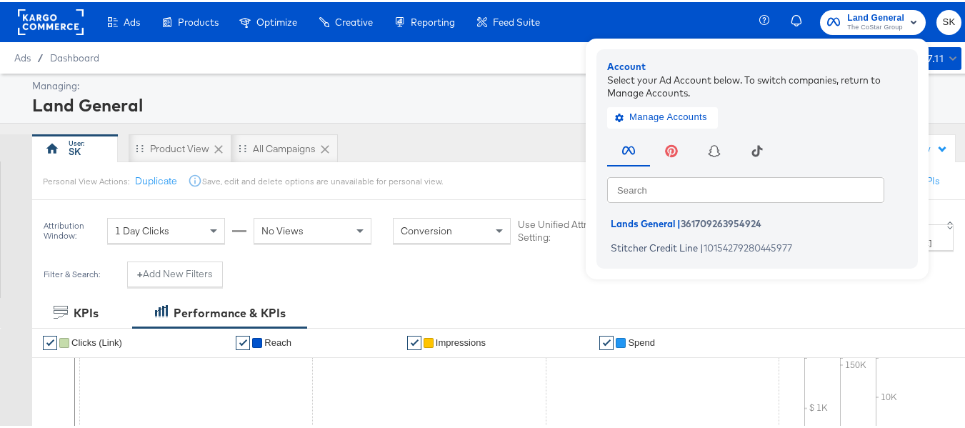
click at [65, 29] on rect at bounding box center [51, 20] width 66 height 26
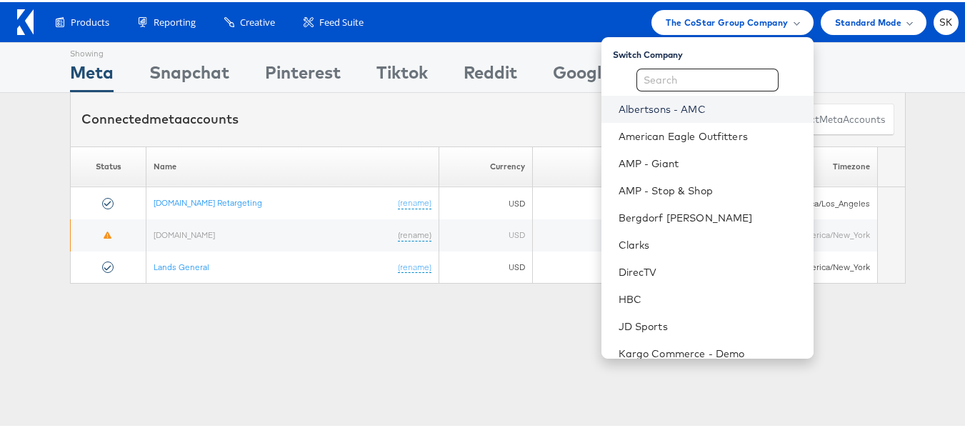
click at [671, 112] on link "Albertsons - AMC" at bounding box center [711, 107] width 184 height 14
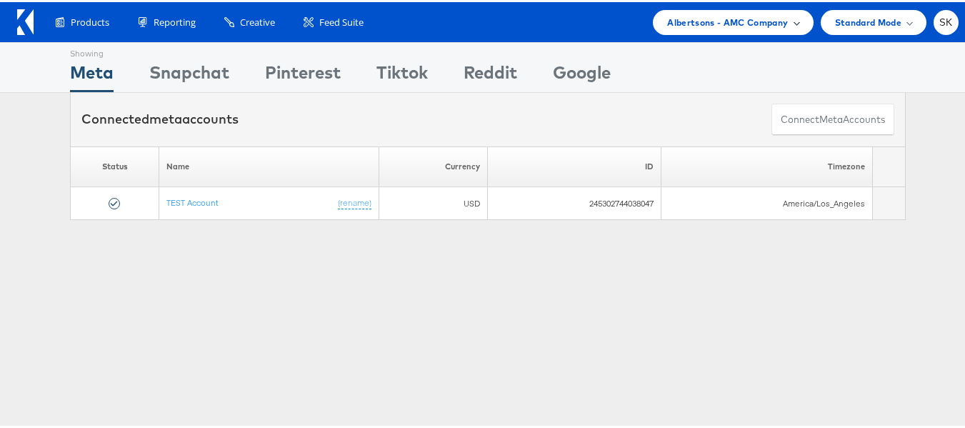
click at [737, 19] on span "Albertsons - AMC Company" at bounding box center [727, 20] width 121 height 15
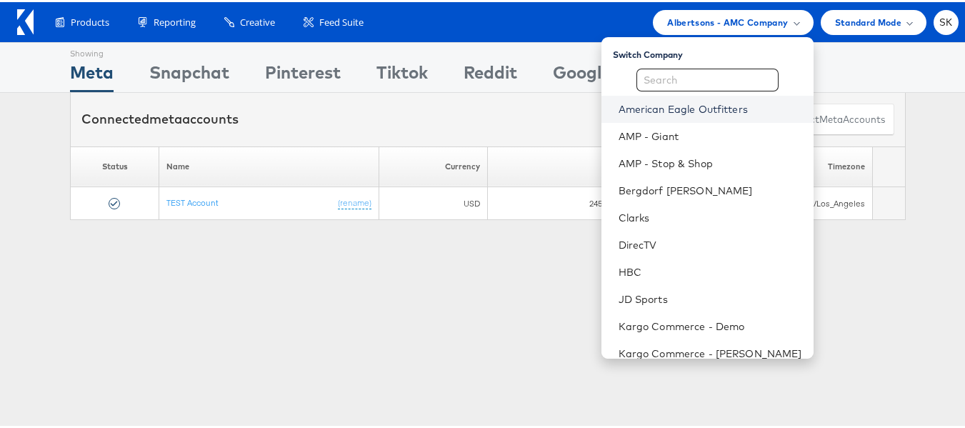
click at [699, 108] on link "American Eagle Outfitters" at bounding box center [711, 107] width 184 height 14
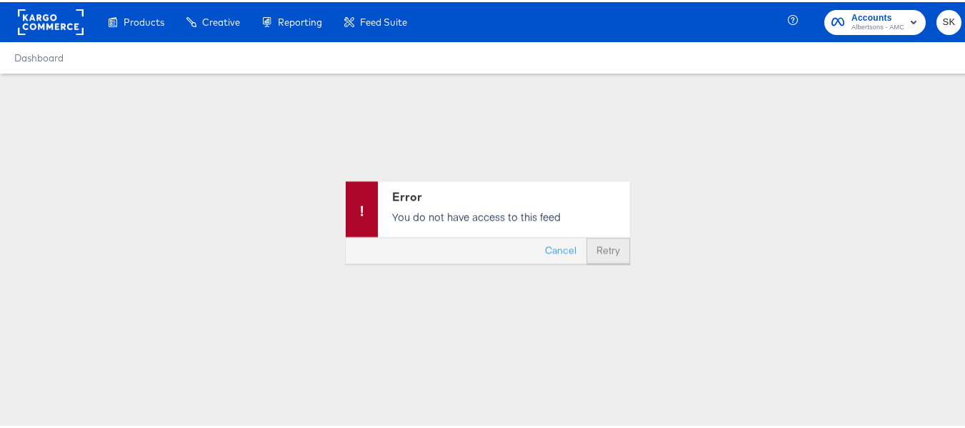
click at [610, 250] on button "Retry" at bounding box center [608, 249] width 44 height 26
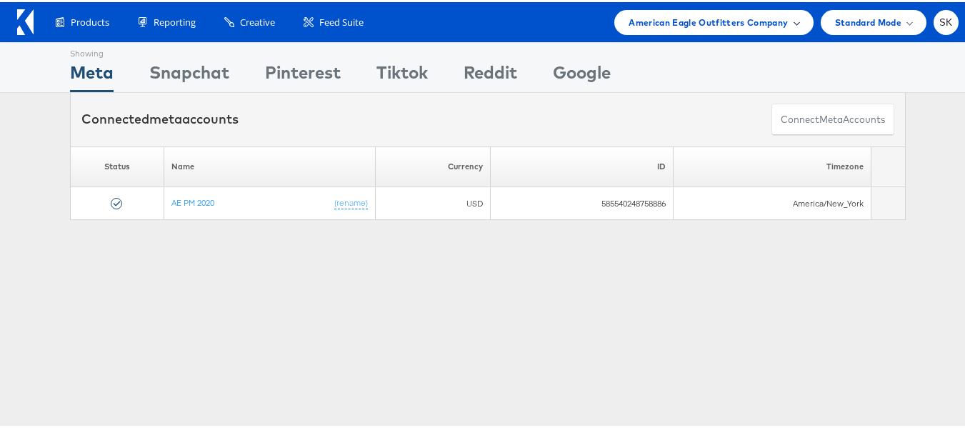
click at [639, 19] on span "American Eagle Outfitters Company" at bounding box center [708, 20] width 159 height 15
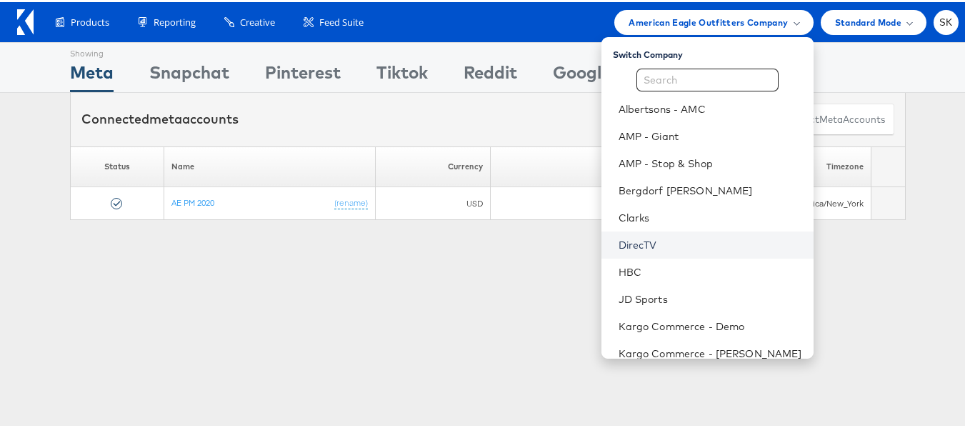
click at [633, 244] on link "DirecTV" at bounding box center [711, 243] width 184 height 14
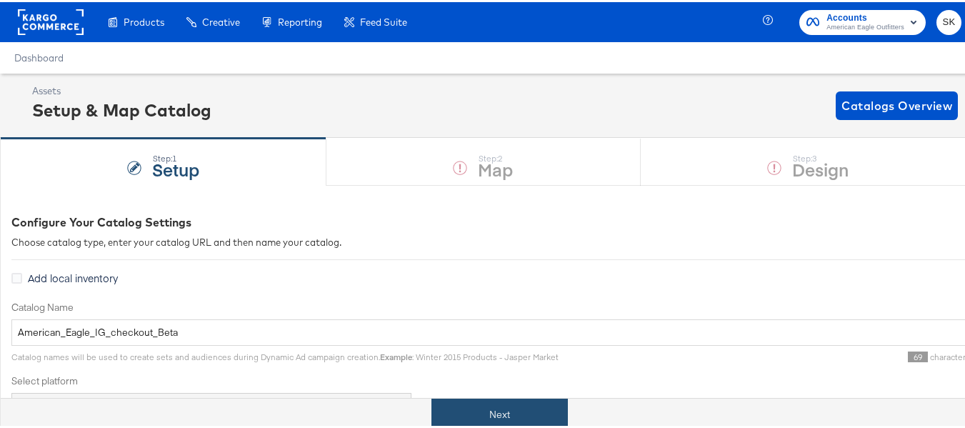
click at [514, 413] on button "Next" at bounding box center [499, 412] width 136 height 32
click at [546, 414] on button "Next" at bounding box center [499, 412] width 136 height 32
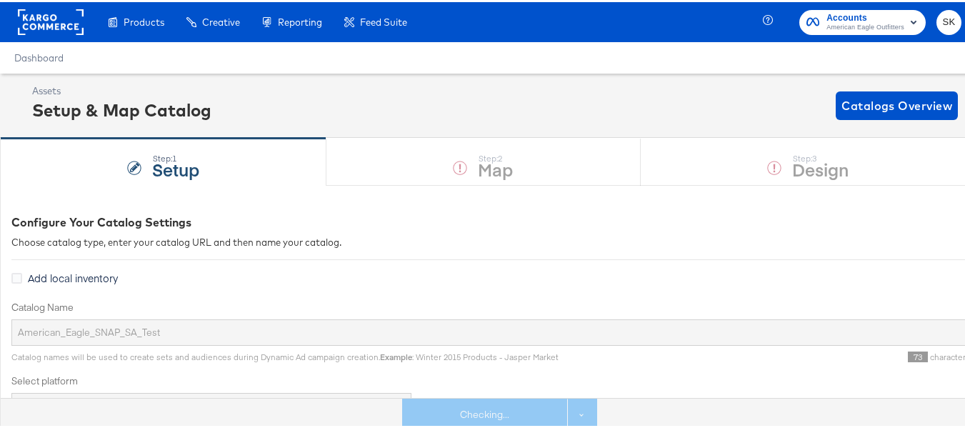
click at [499, 414] on div "Checking... See more options" at bounding box center [499, 412] width 195 height 32
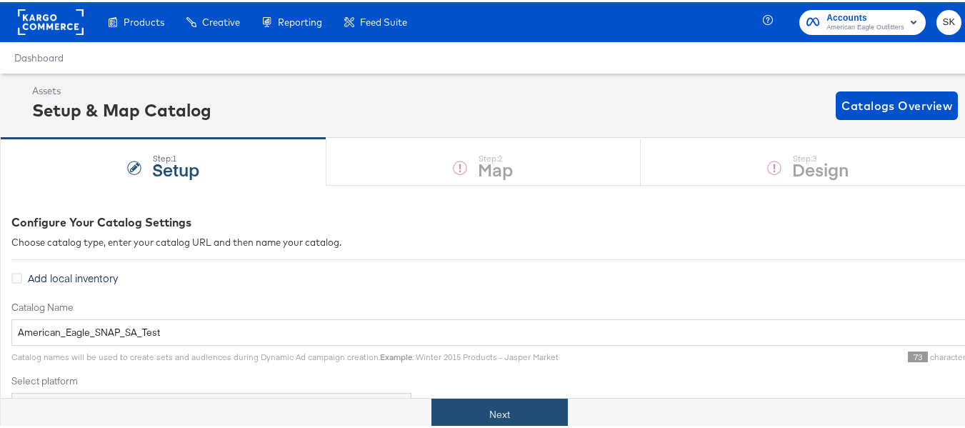
click at [508, 406] on button "Next" at bounding box center [499, 412] width 136 height 32
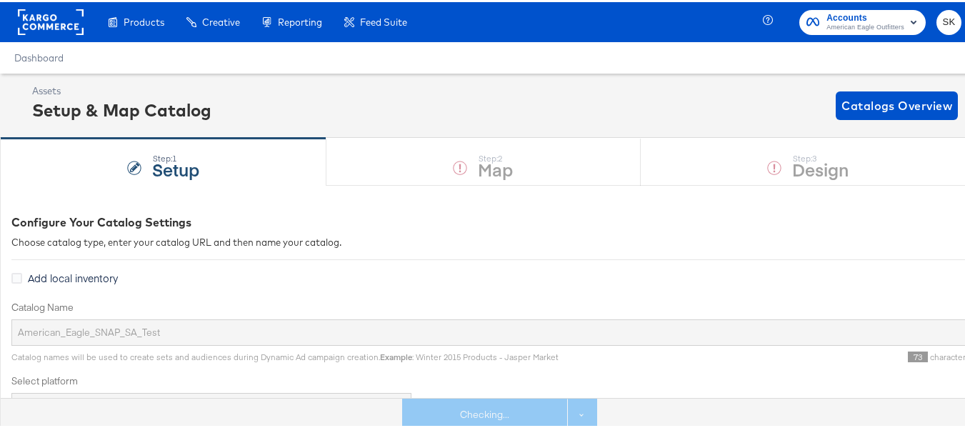
click at [489, 154] on div "Step: 1 Setup Step: 2 Map Step: 3 Design" at bounding box center [488, 159] width 976 height 47
click at [817, 165] on div "Step: 1 Setup Step: 2 Map Step: 3 Design" at bounding box center [488, 159] width 976 height 47
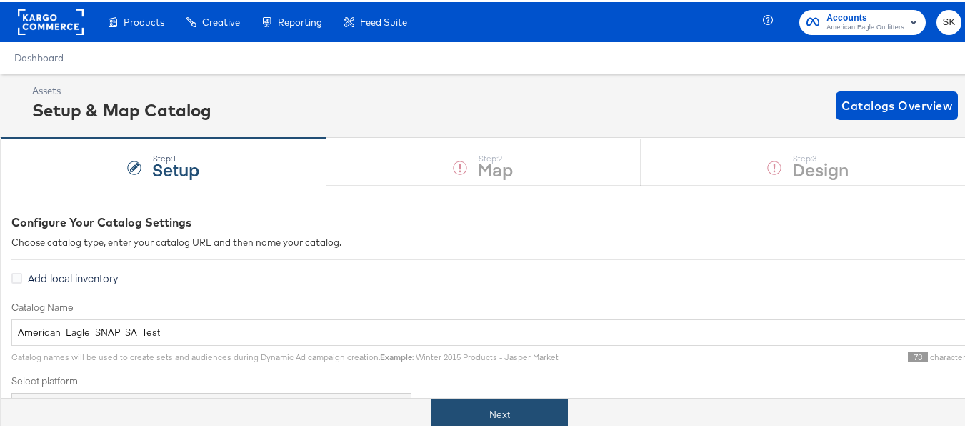
click at [493, 409] on button "Next" at bounding box center [499, 412] width 136 height 32
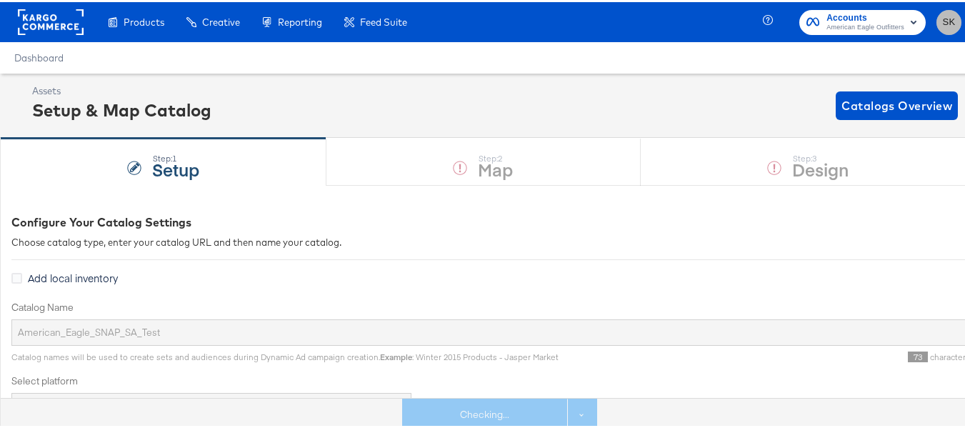
click at [943, 17] on span "SK" at bounding box center [949, 20] width 14 height 16
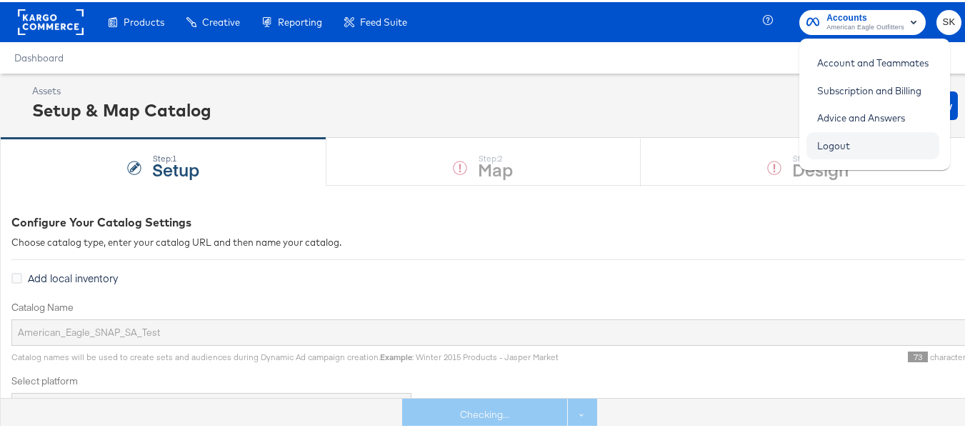
click at [834, 150] on link "Logout" at bounding box center [833, 144] width 54 height 26
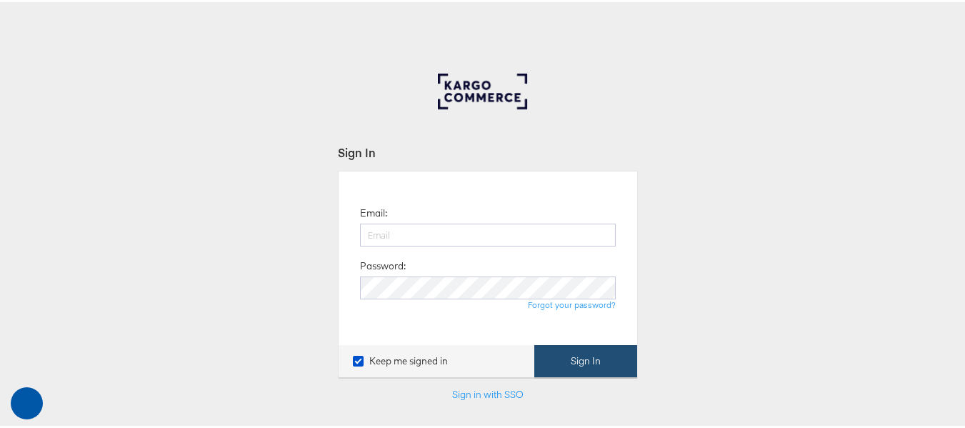
type input "[PERSON_NAME][EMAIL_ADDRESS][DOMAIN_NAME]"
click at [570, 361] on button "Sign In" at bounding box center [585, 359] width 103 height 32
